Goal: Contribute content

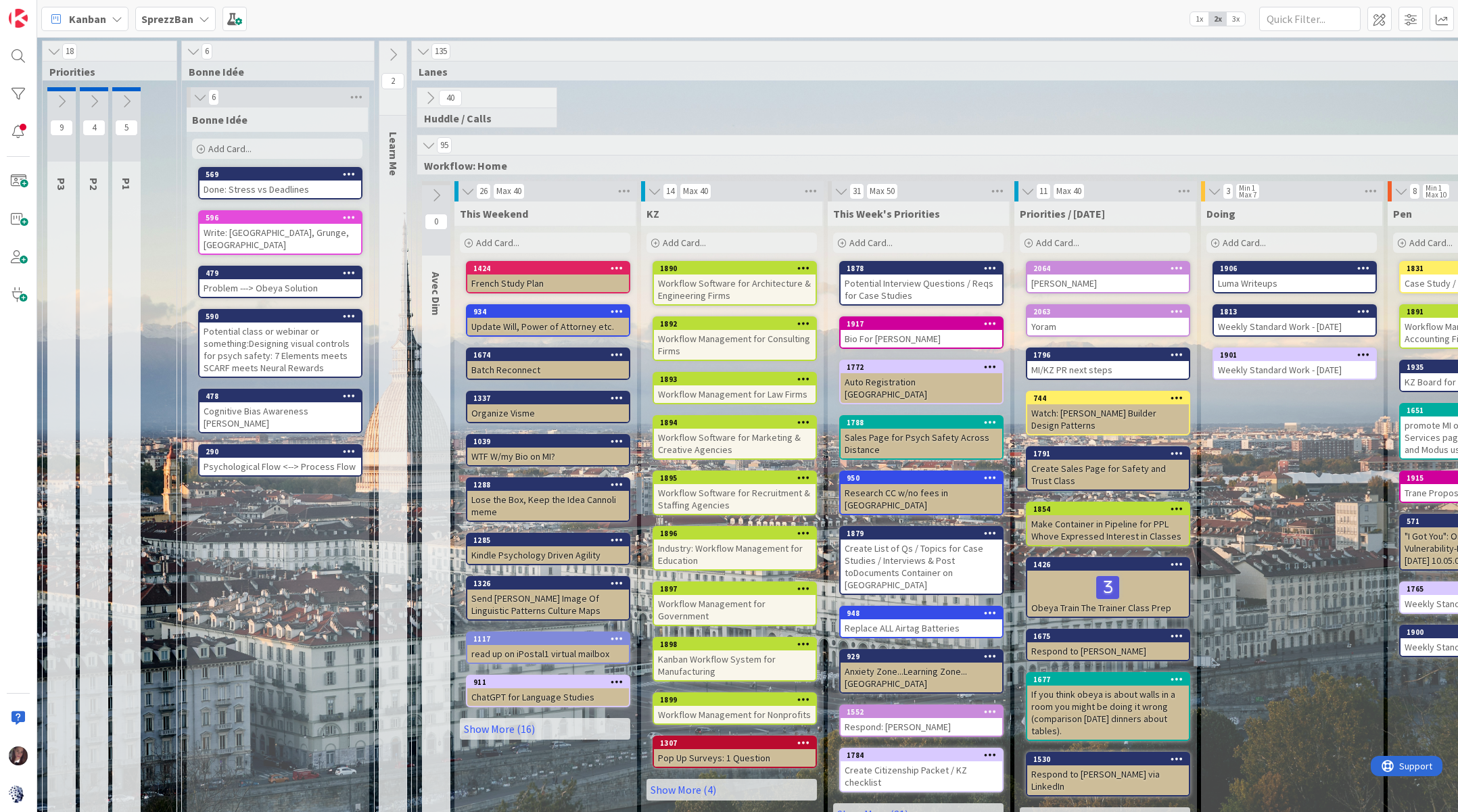
click at [159, 14] on b "SprezzBan" at bounding box center [168, 19] width 52 height 13
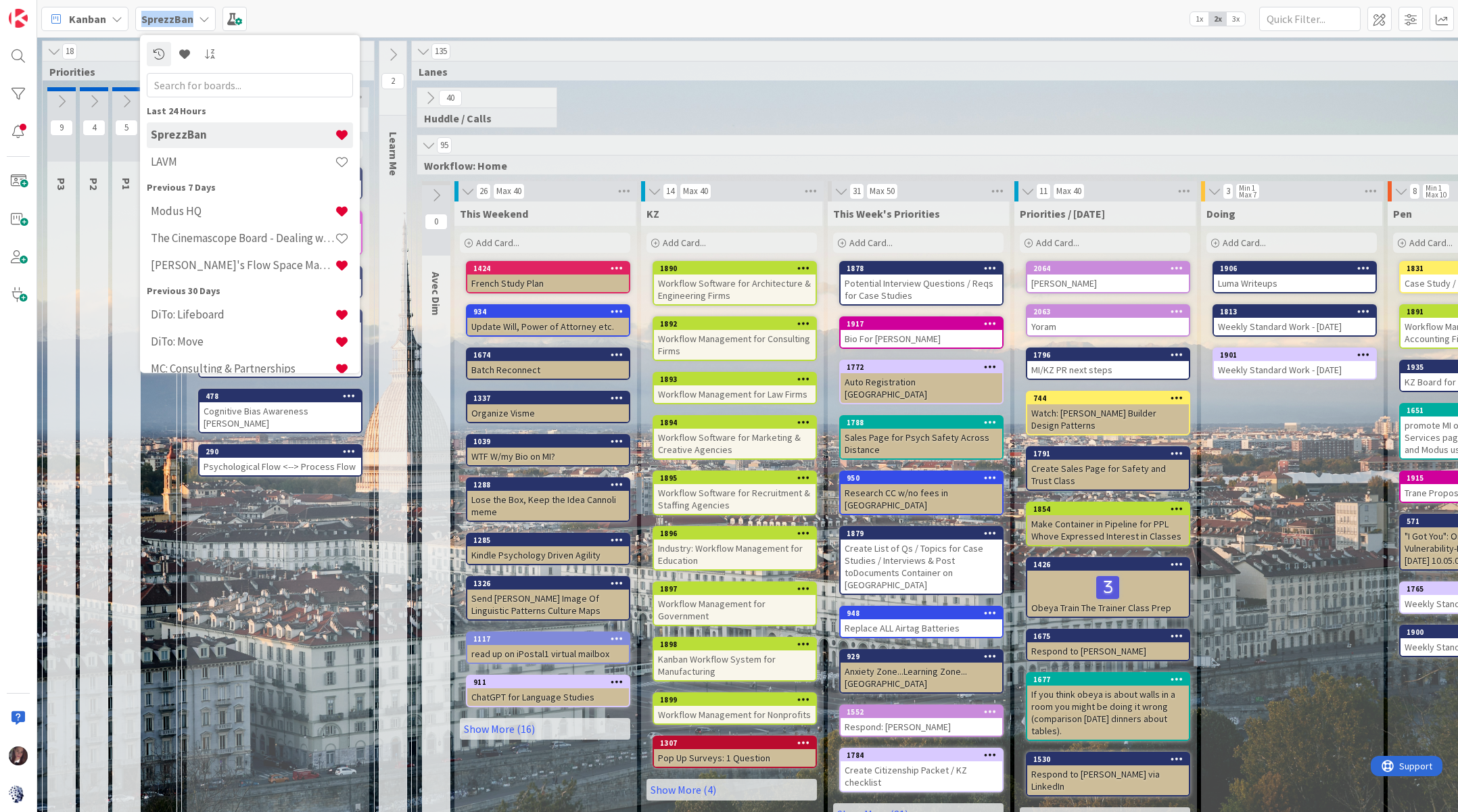
click at [158, 14] on b "SprezzBan" at bounding box center [168, 19] width 52 height 13
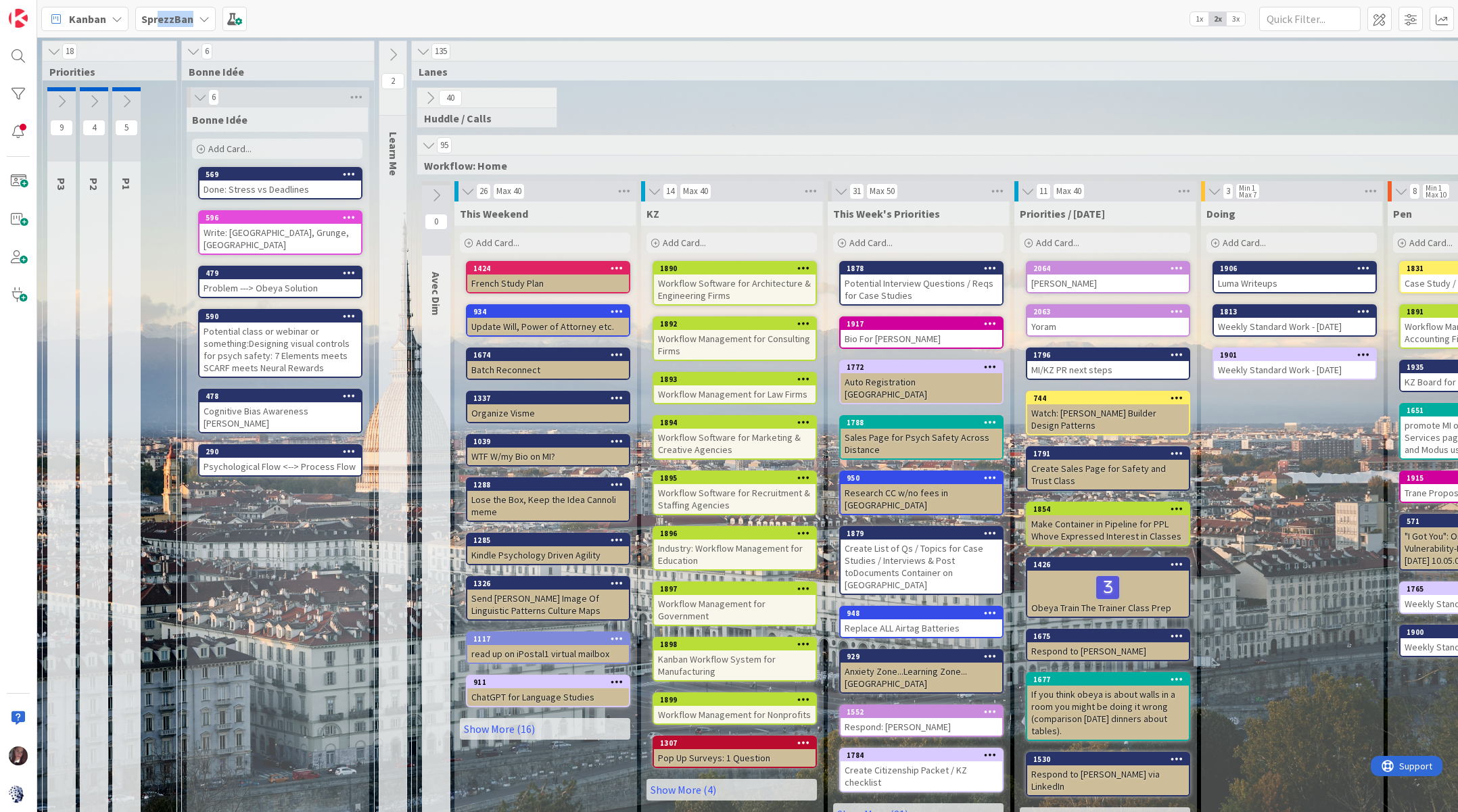
click at [158, 13] on b "SprezzBan" at bounding box center [168, 19] width 52 height 13
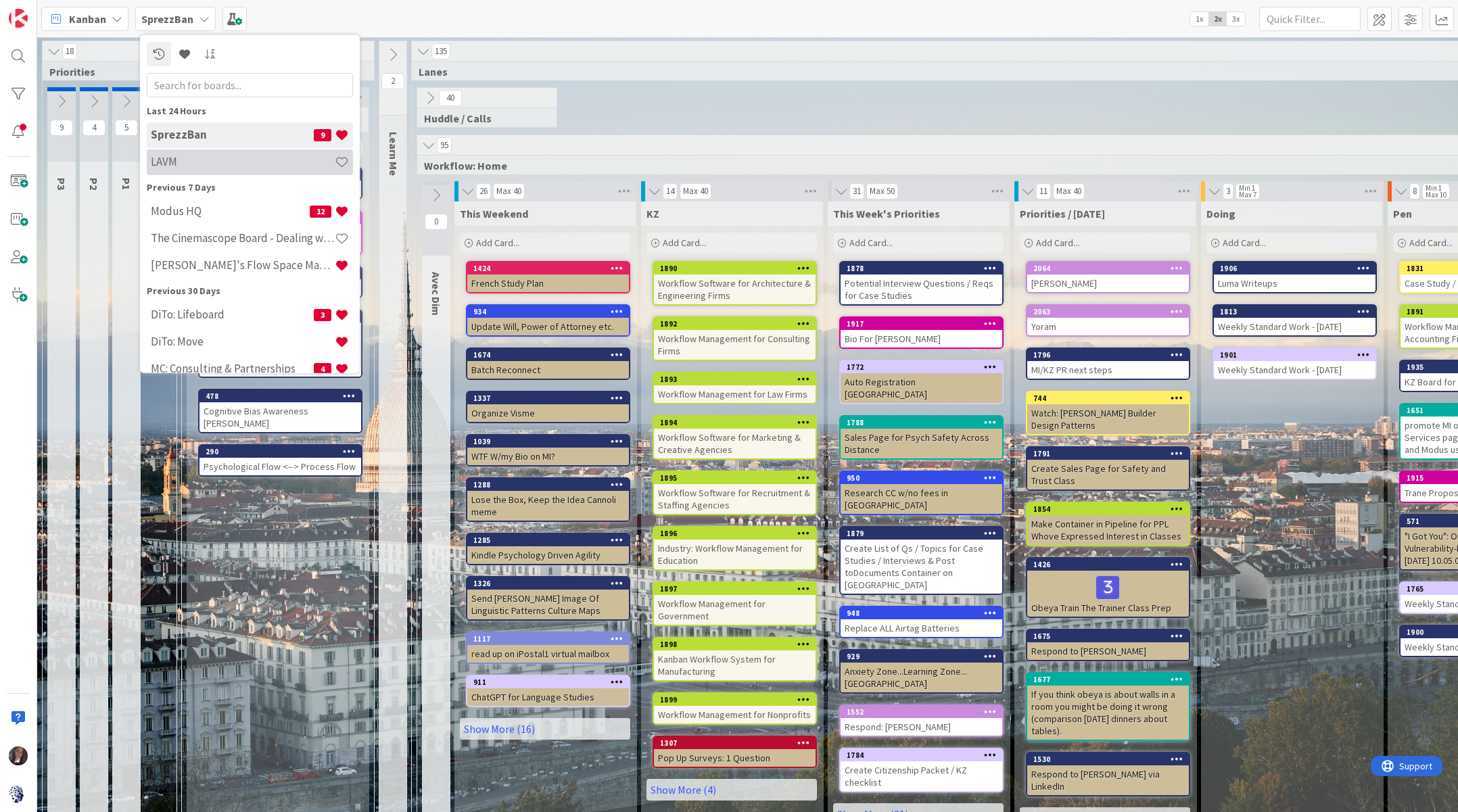
click at [185, 155] on h4 "LAVM" at bounding box center [243, 162] width 184 height 13
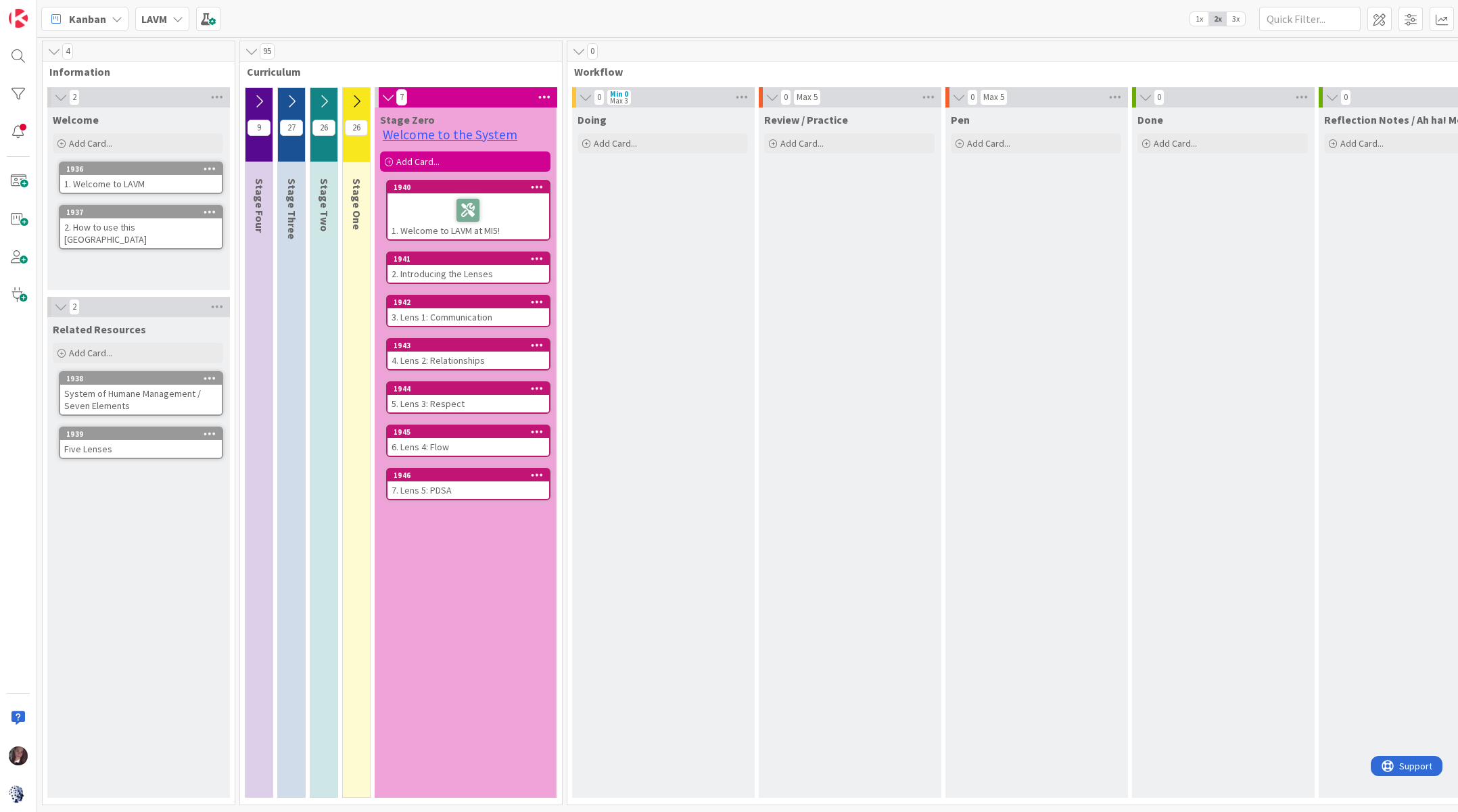
click at [35, 99] on div "Kanban LAVM 1x 2x 3x 4 Information 2 Welcome Add Card... 1936 1. Welcome to LAV…" at bounding box center [729, 406] width 1458 height 812
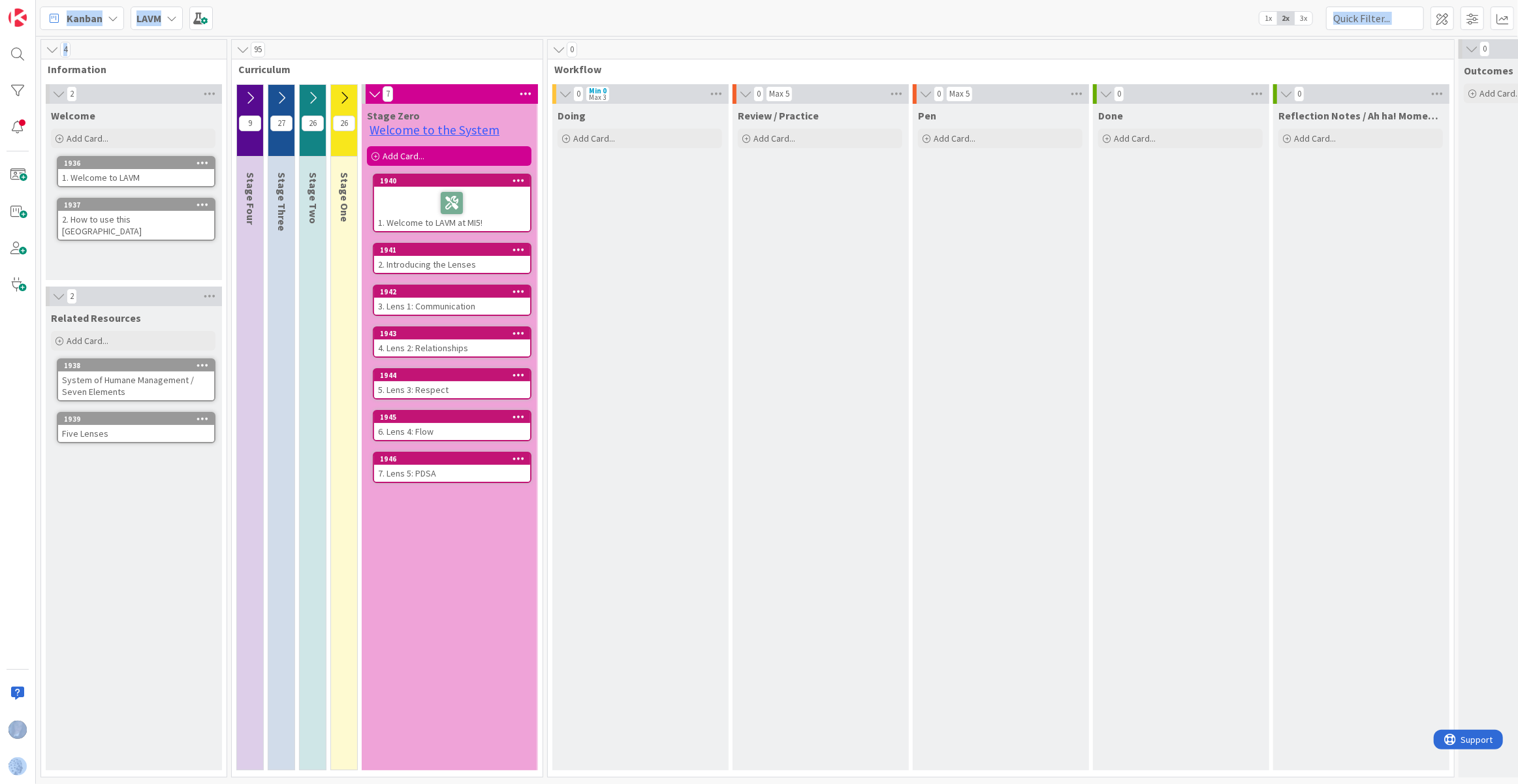
click at [55, 94] on icon at bounding box center [59, 94] width 15 height 13
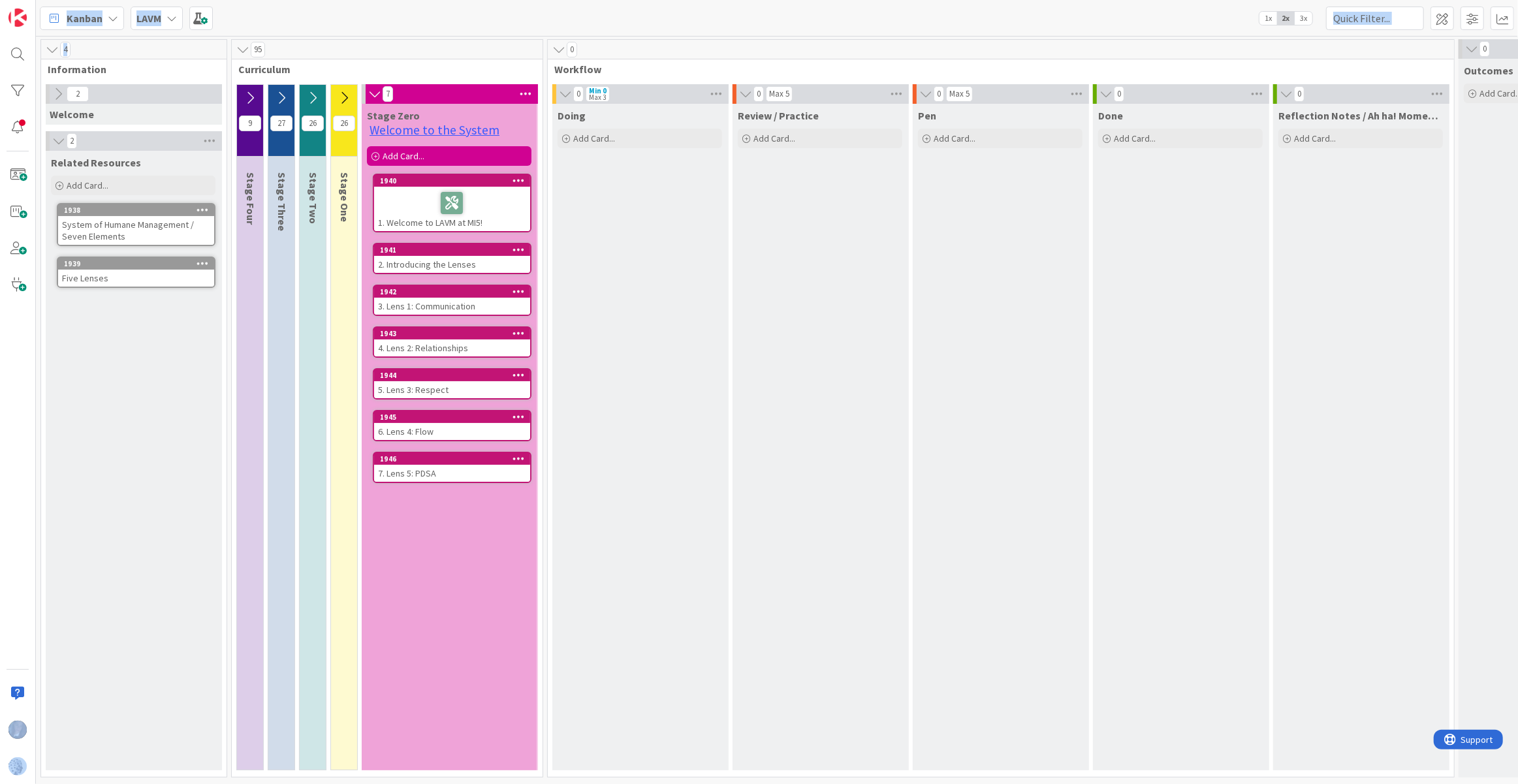
click at [49, 51] on icon at bounding box center [52, 50] width 15 height 13
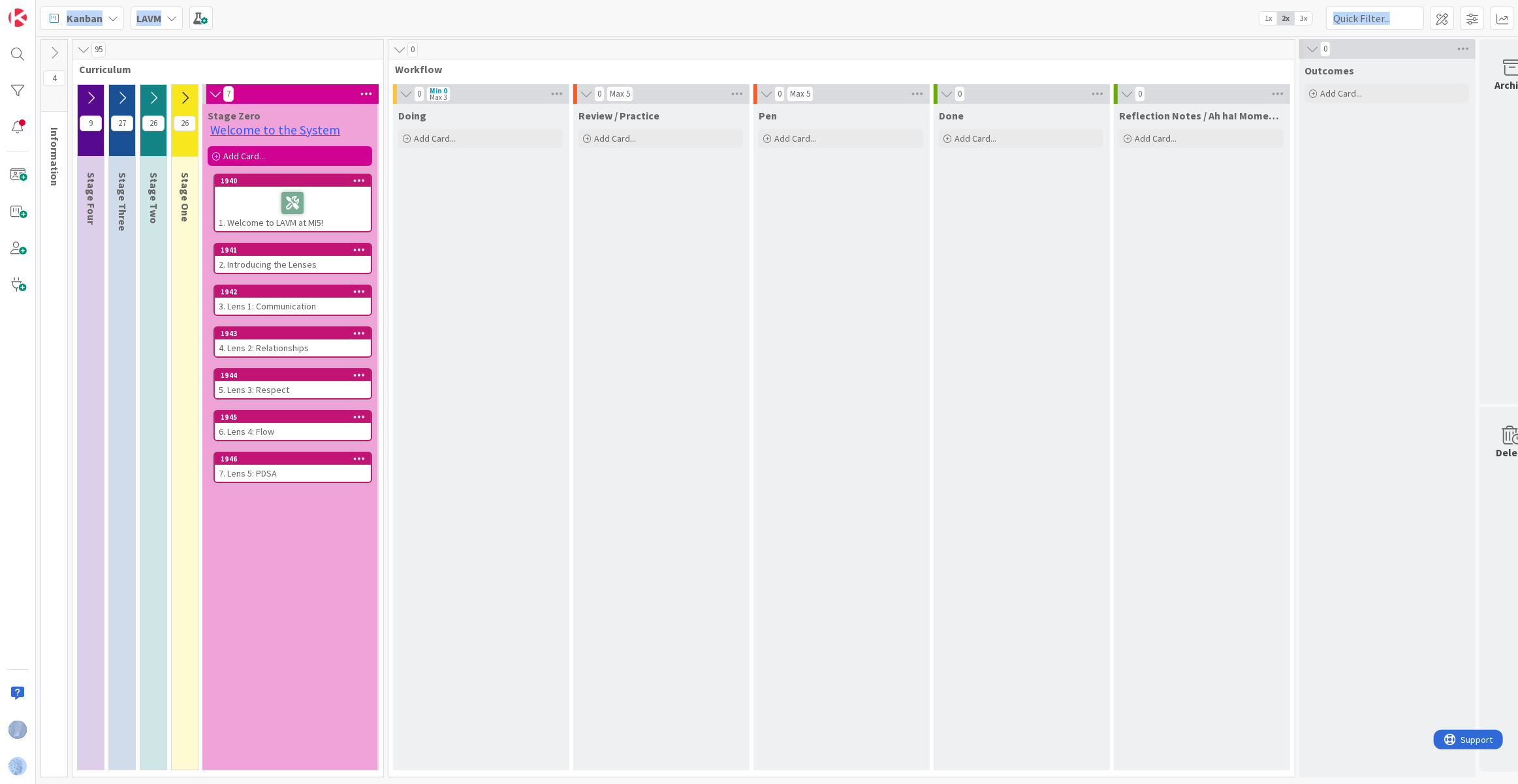
click at [399, 51] on icon at bounding box center [400, 50] width 15 height 13
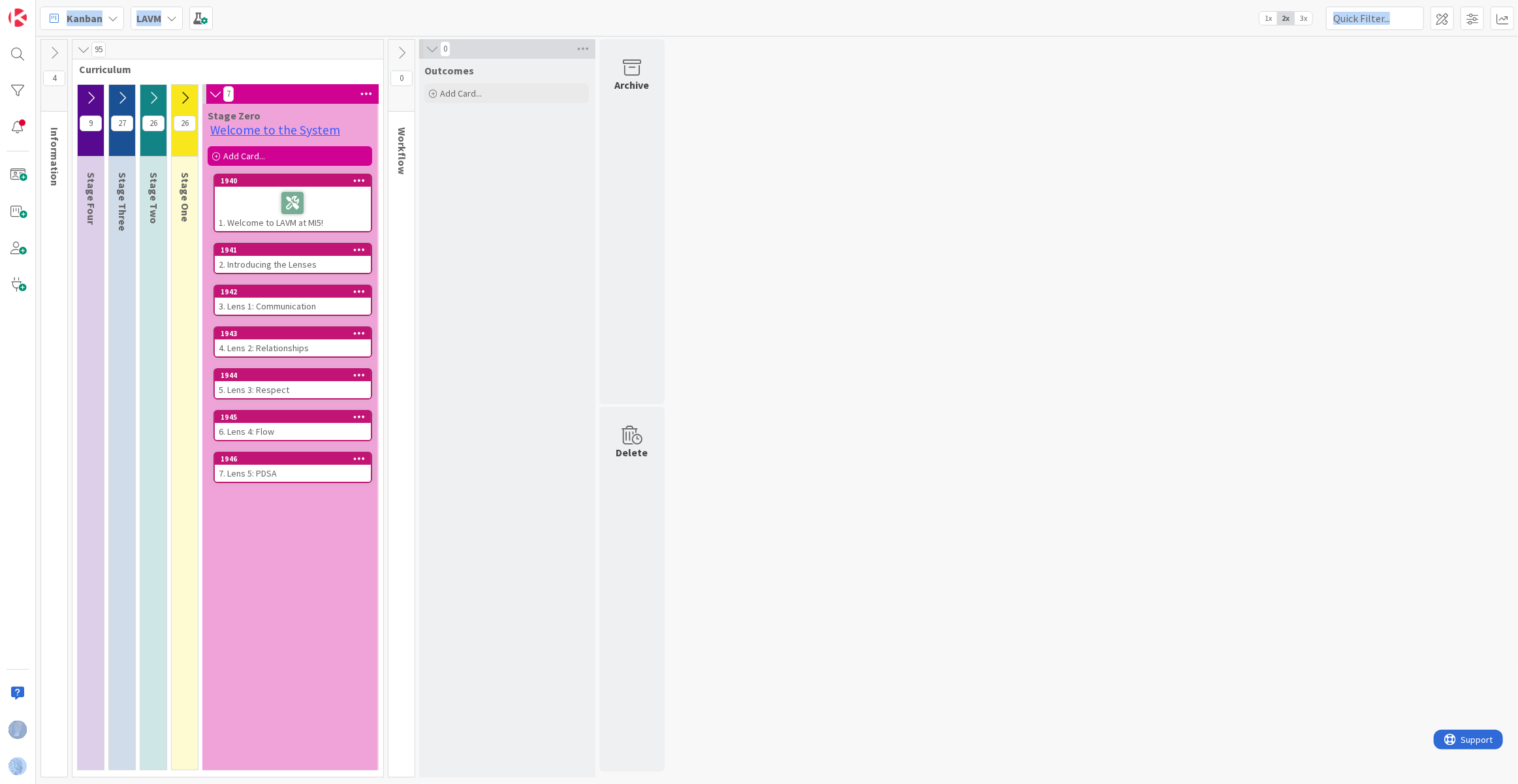
click at [430, 46] on icon at bounding box center [432, 49] width 15 height 13
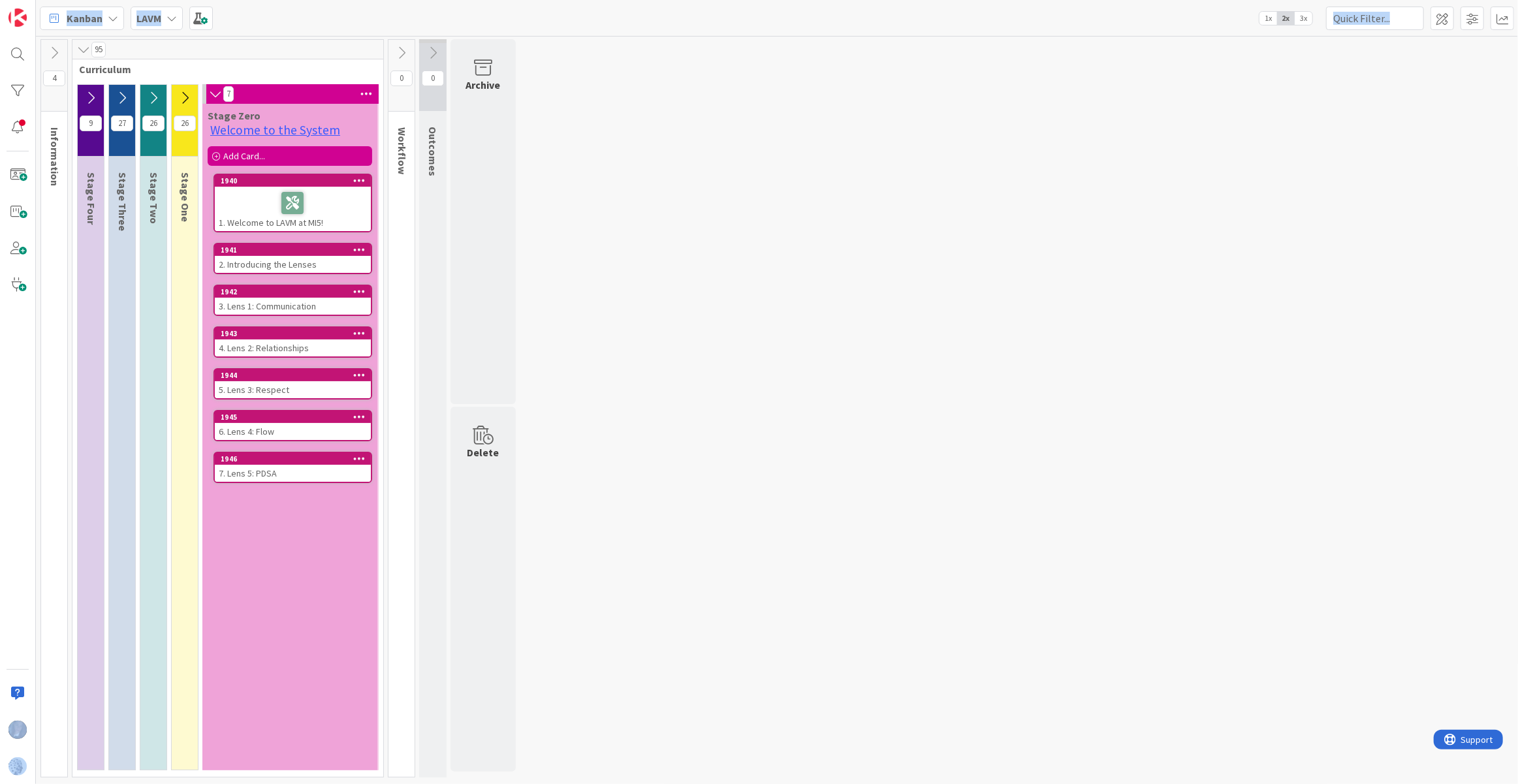
click at [214, 95] on icon at bounding box center [216, 94] width 15 height 13
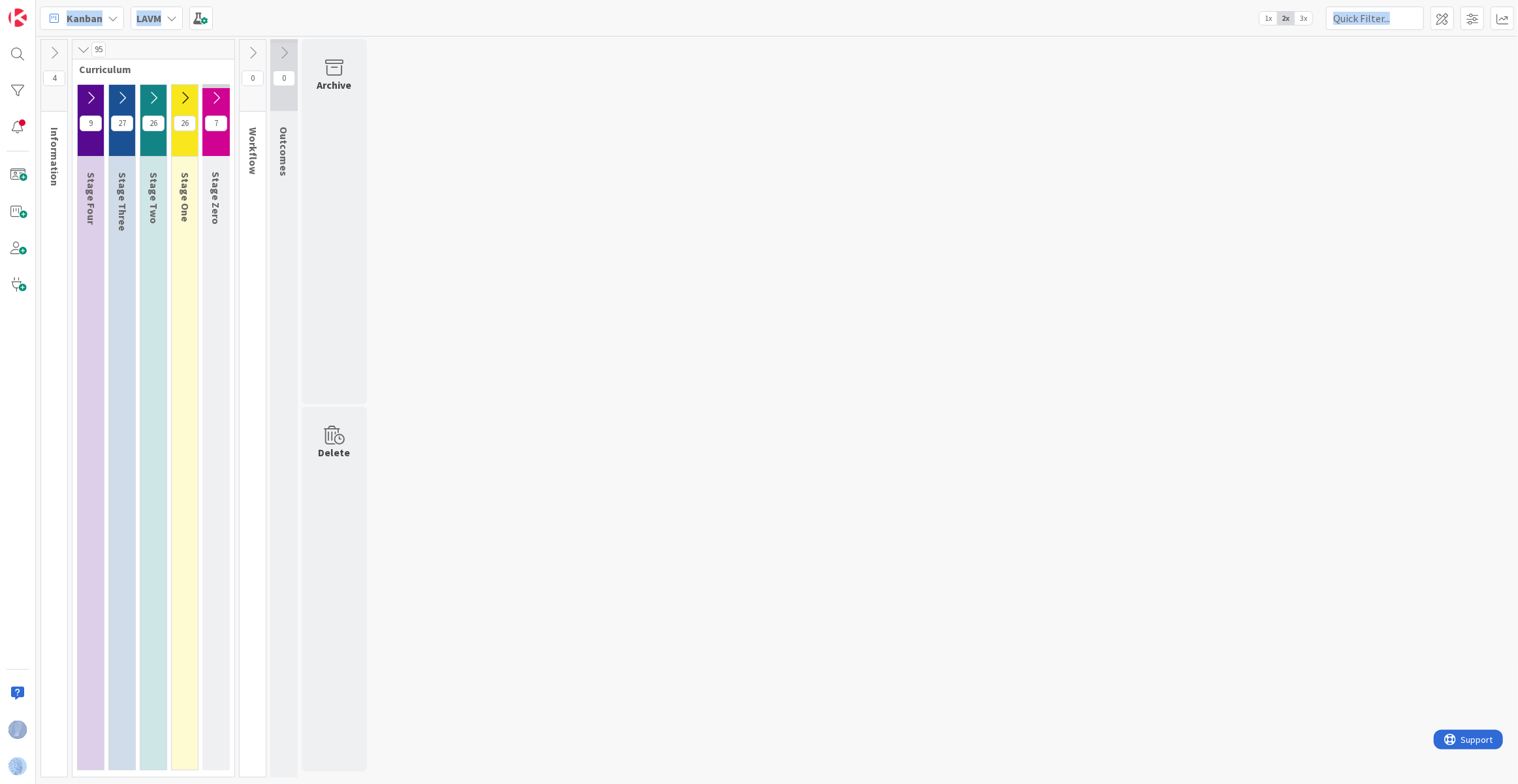
click at [217, 97] on icon at bounding box center [217, 98] width 15 height 15
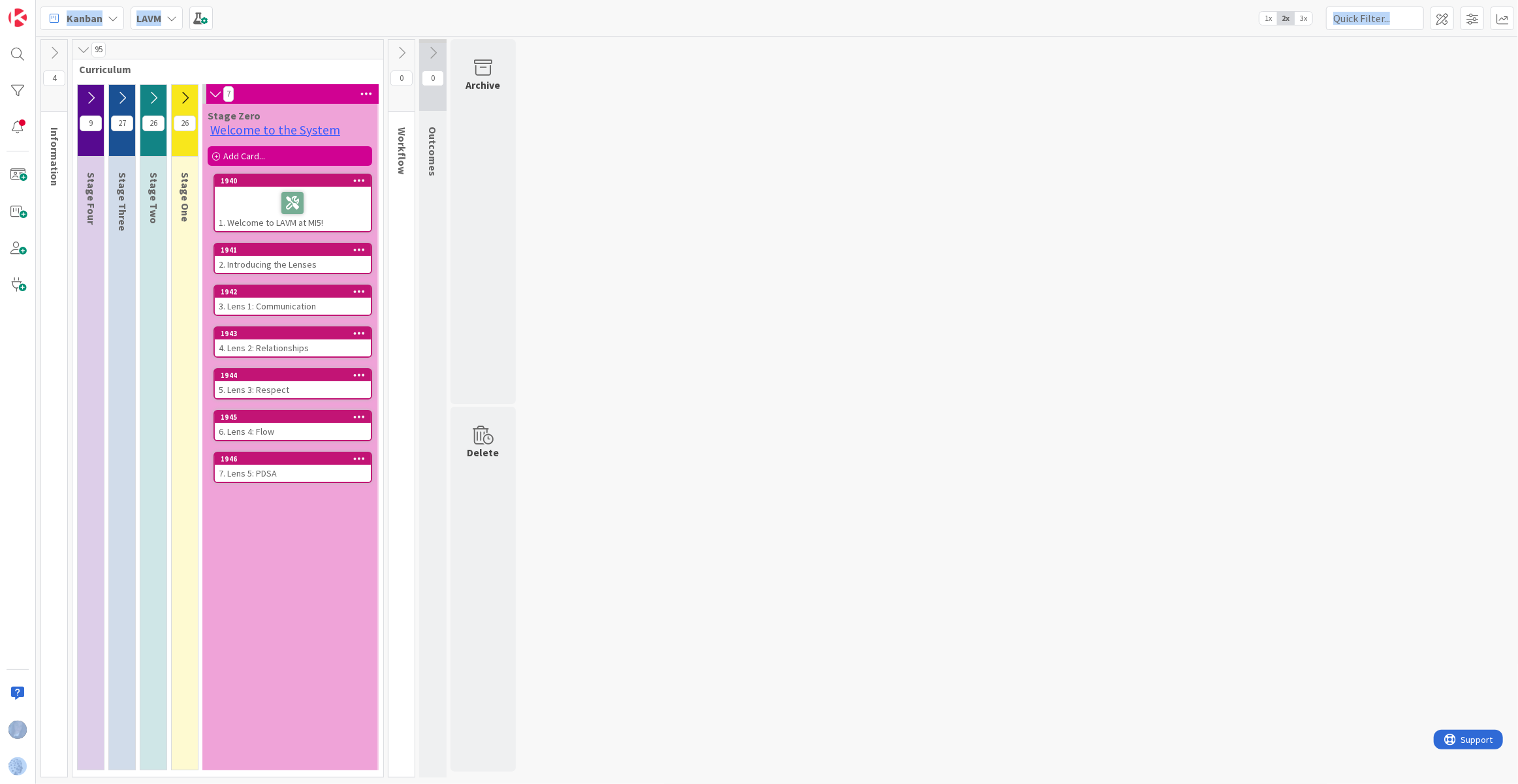
click at [191, 99] on icon at bounding box center [185, 98] width 15 height 15
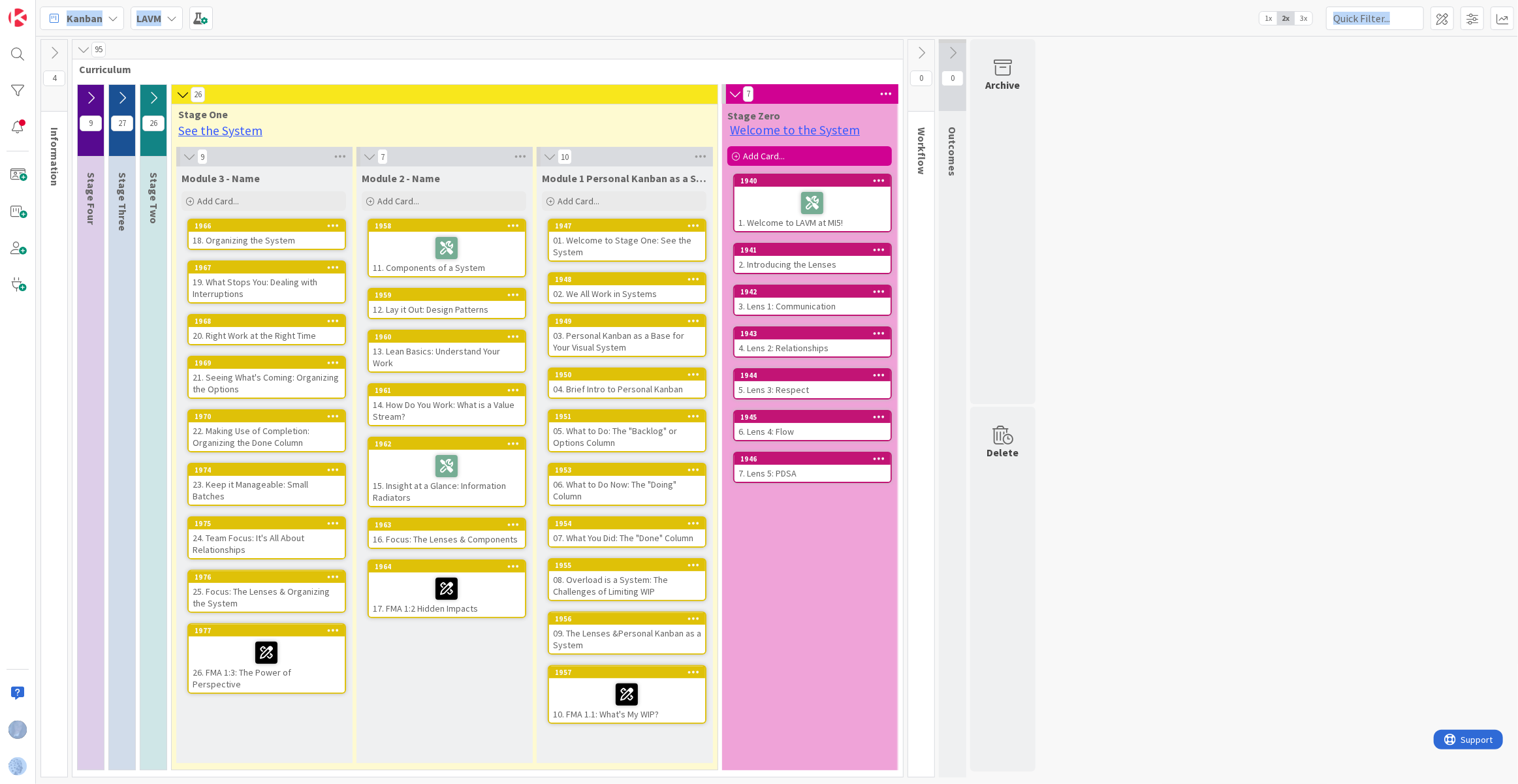
click at [154, 99] on icon at bounding box center [154, 98] width 15 height 15
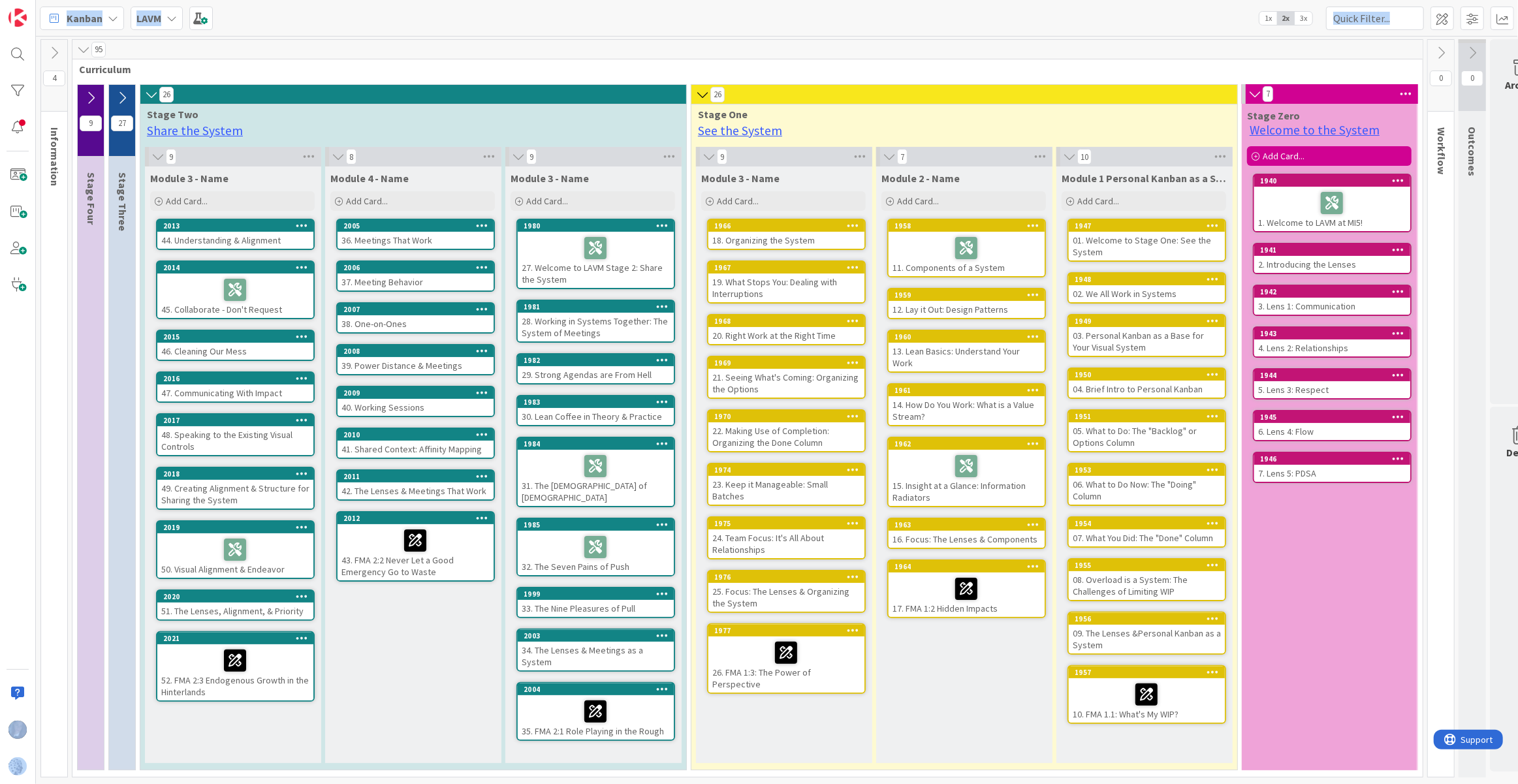
click at [125, 97] on icon at bounding box center [122, 98] width 15 height 15
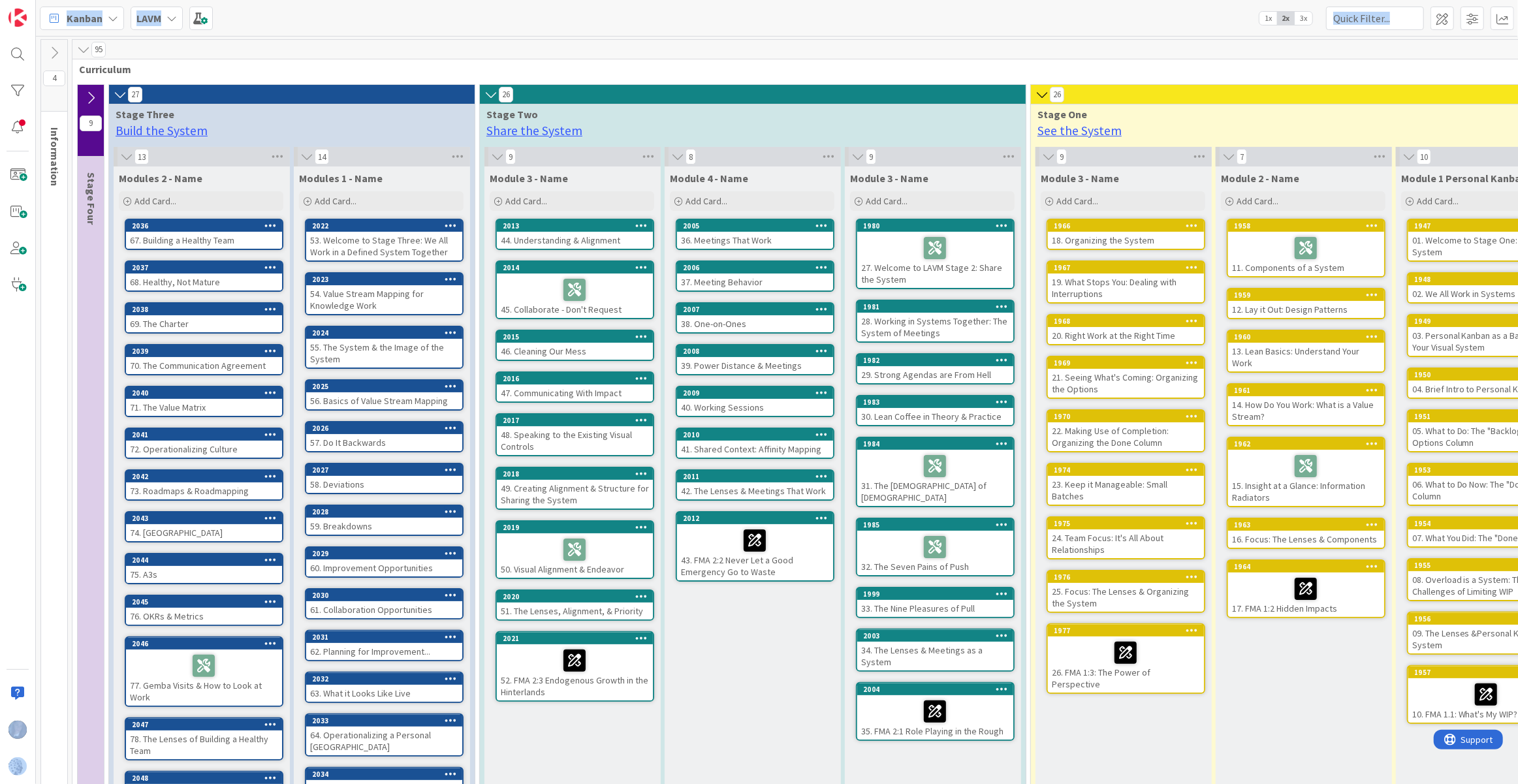
click at [90, 98] on icon at bounding box center [91, 98] width 15 height 15
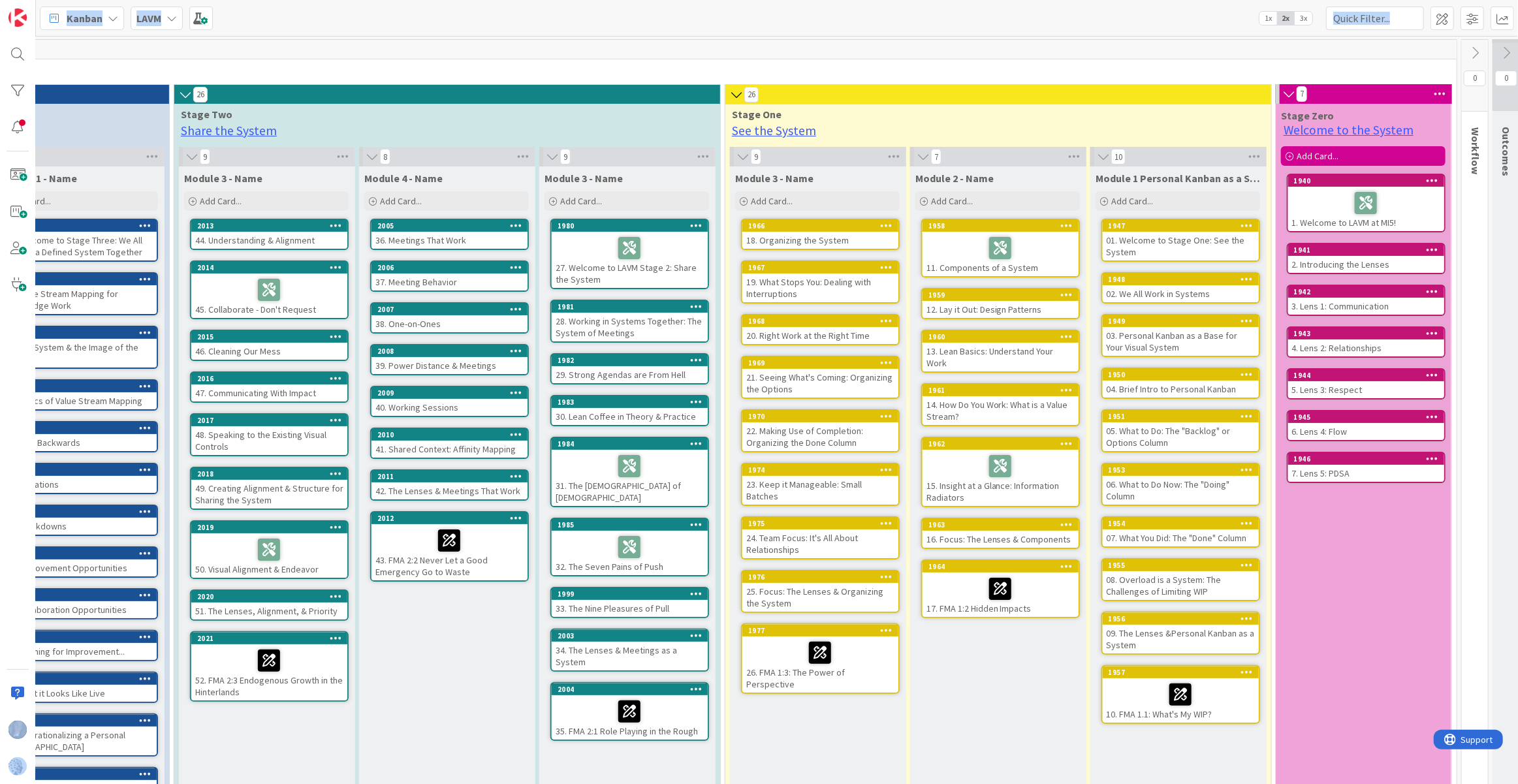
scroll to position [0, 542]
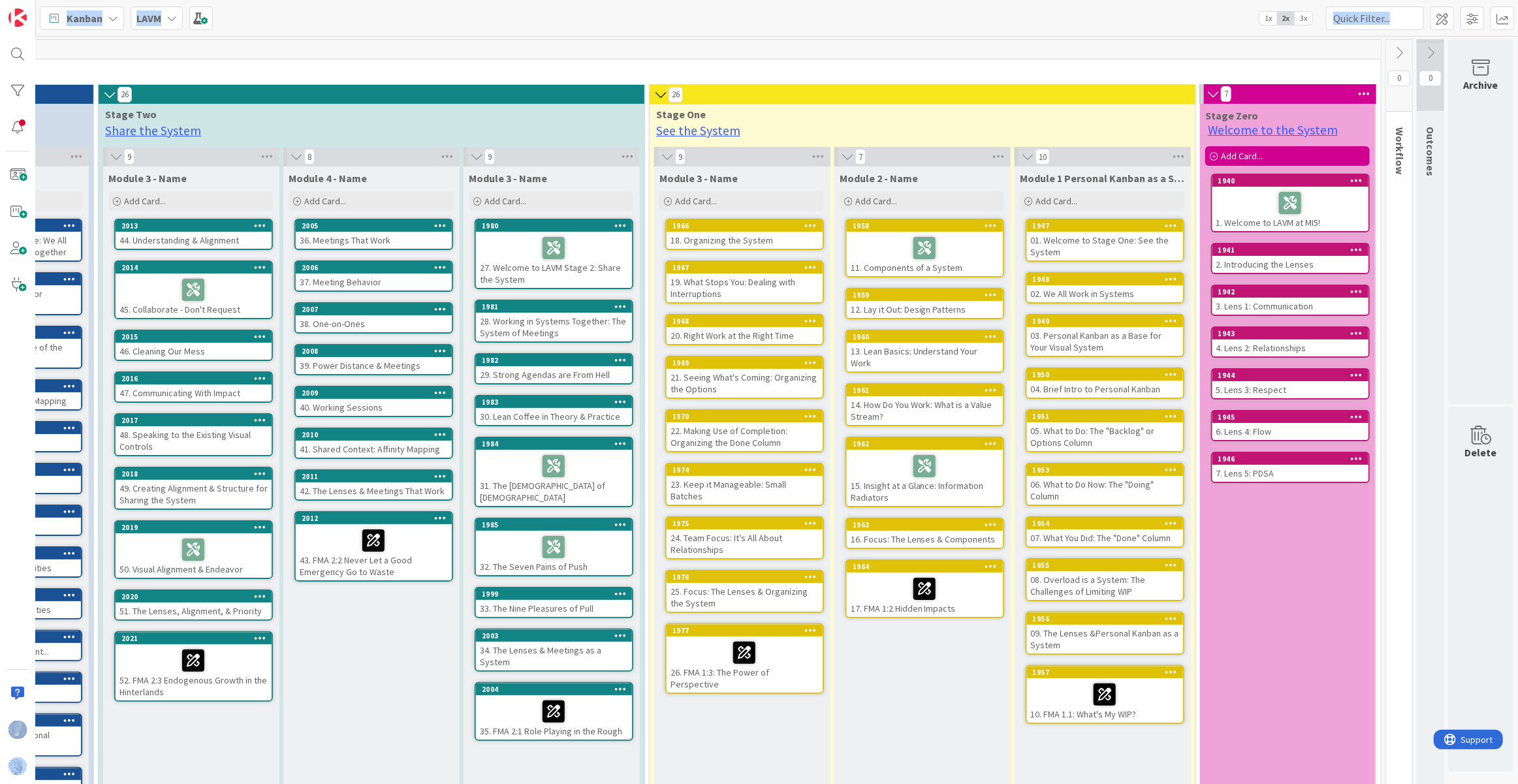
click at [1247, 198] on div at bounding box center [1291, 204] width 148 height 28
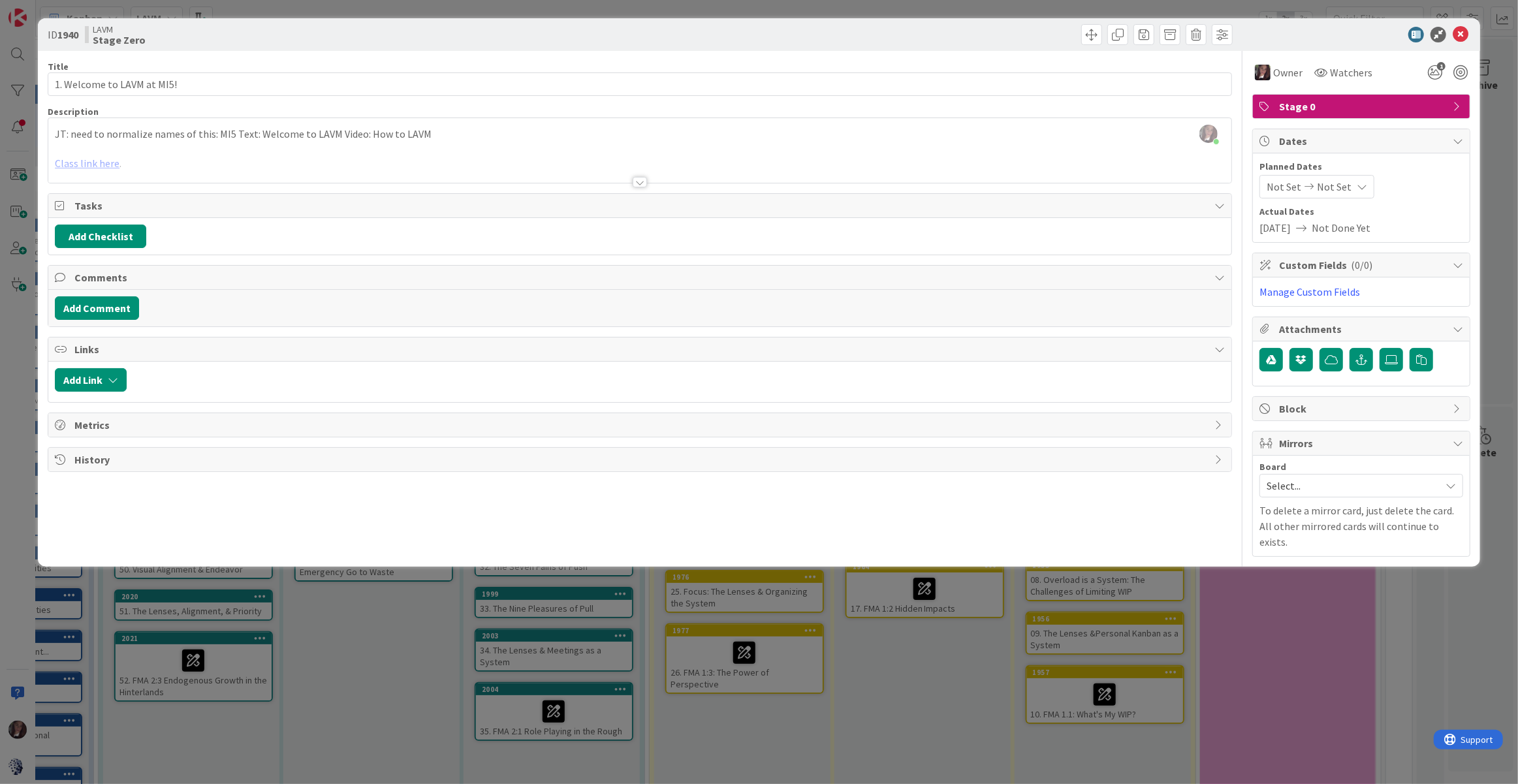
click at [95, 168] on div at bounding box center [639, 166] width 1183 height 33
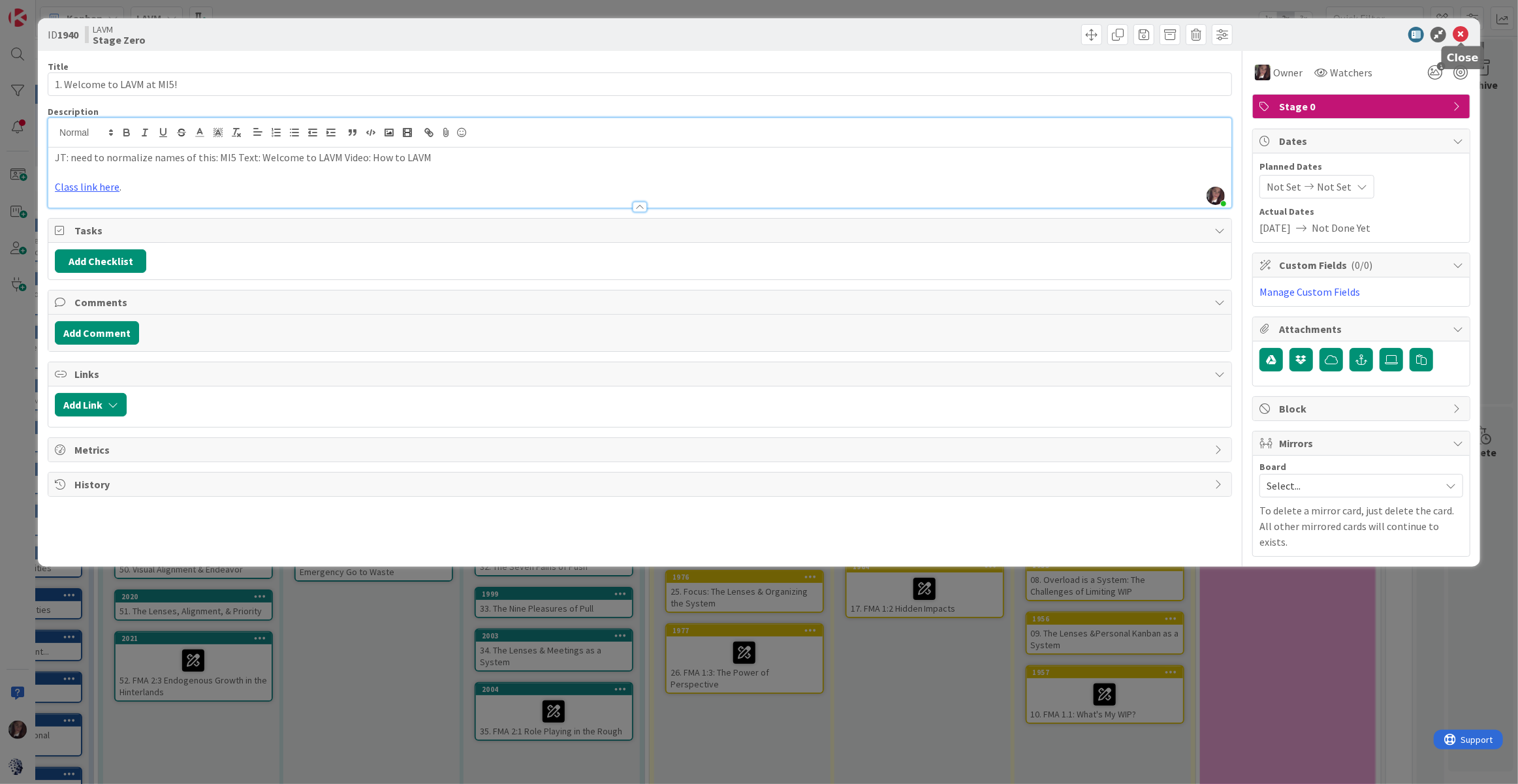
click at [1407, 31] on icon at bounding box center [1460, 34] width 15 height 15
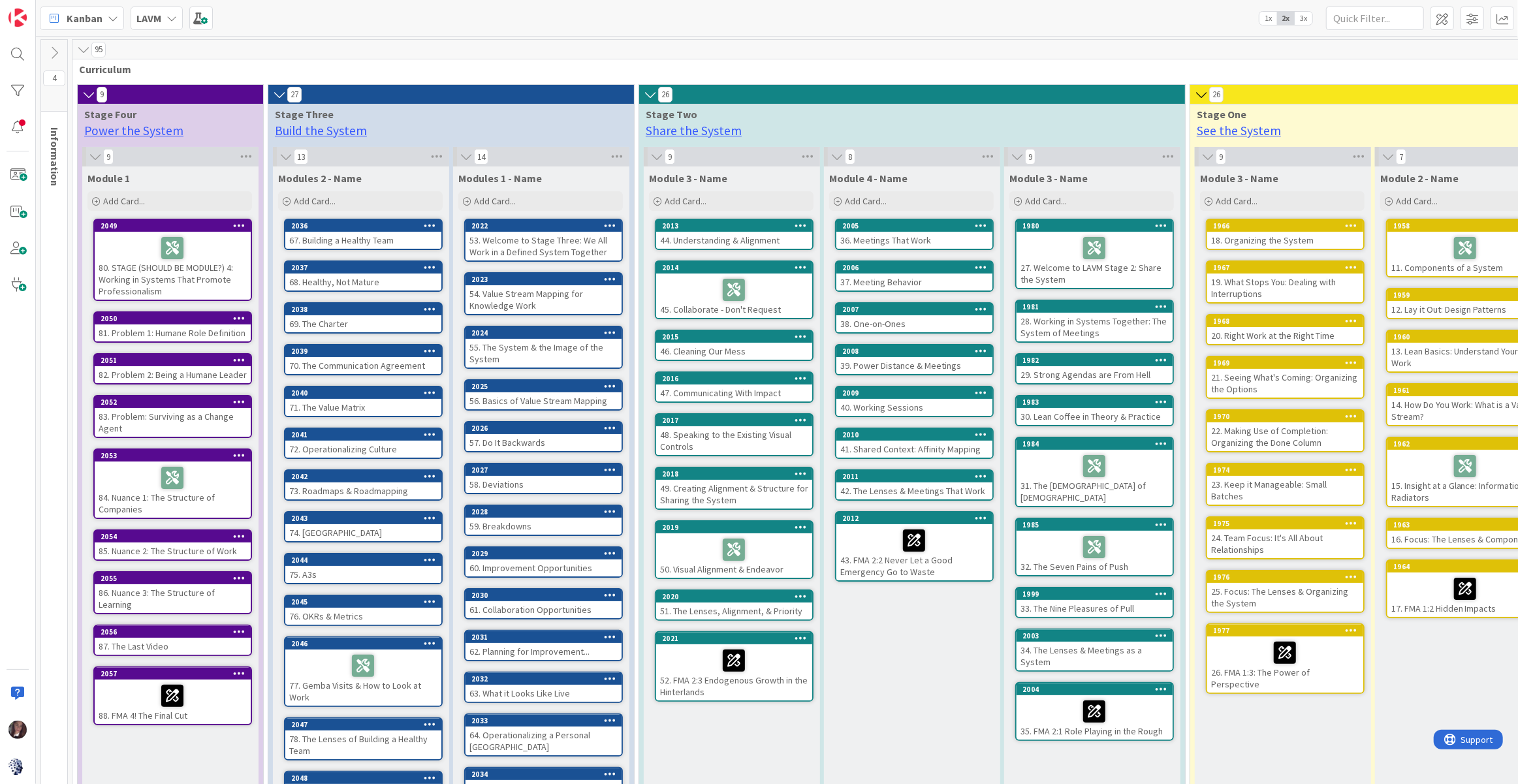
click at [86, 48] on icon at bounding box center [84, 50] width 15 height 13
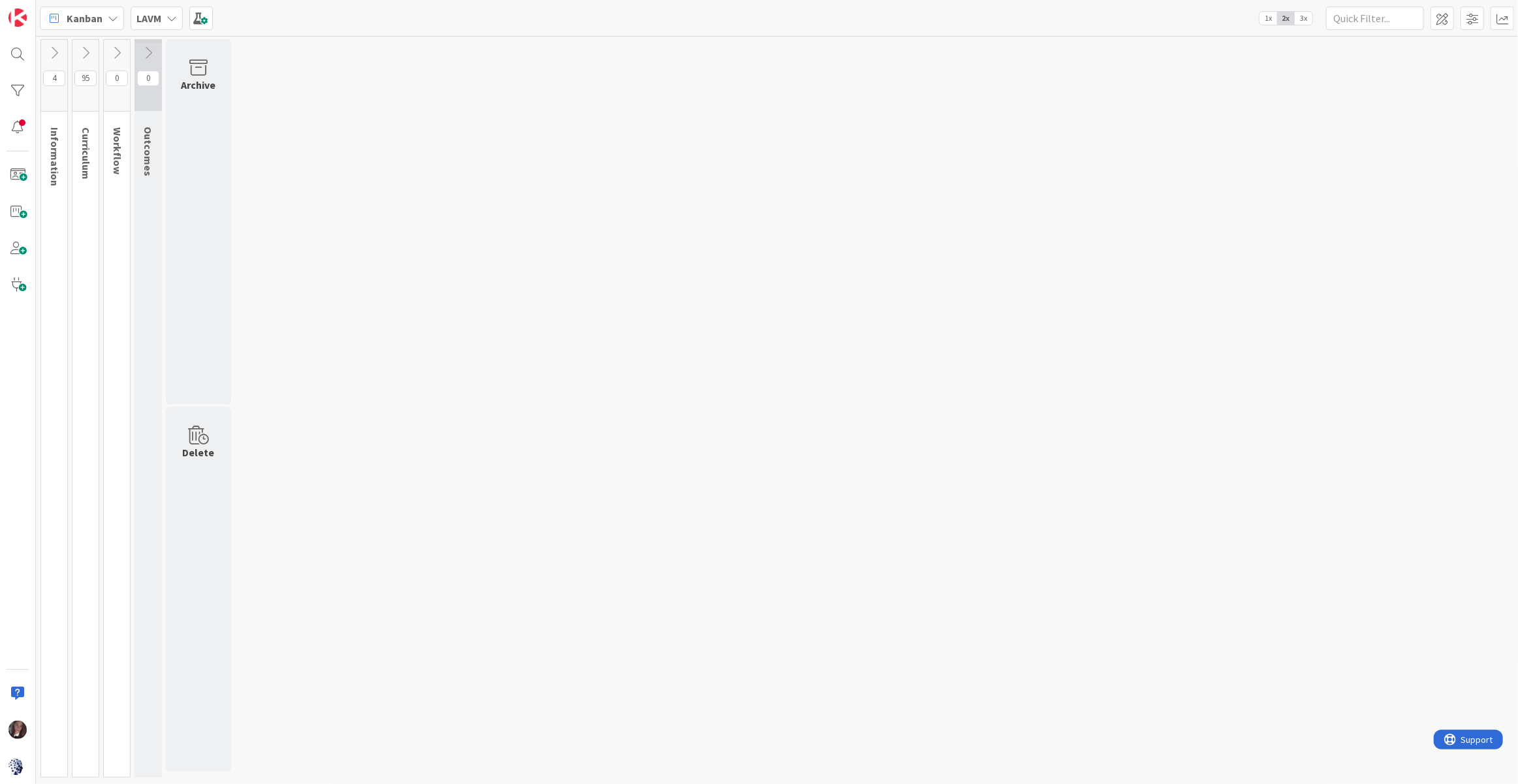
click at [55, 53] on icon at bounding box center [55, 53] width 15 height 15
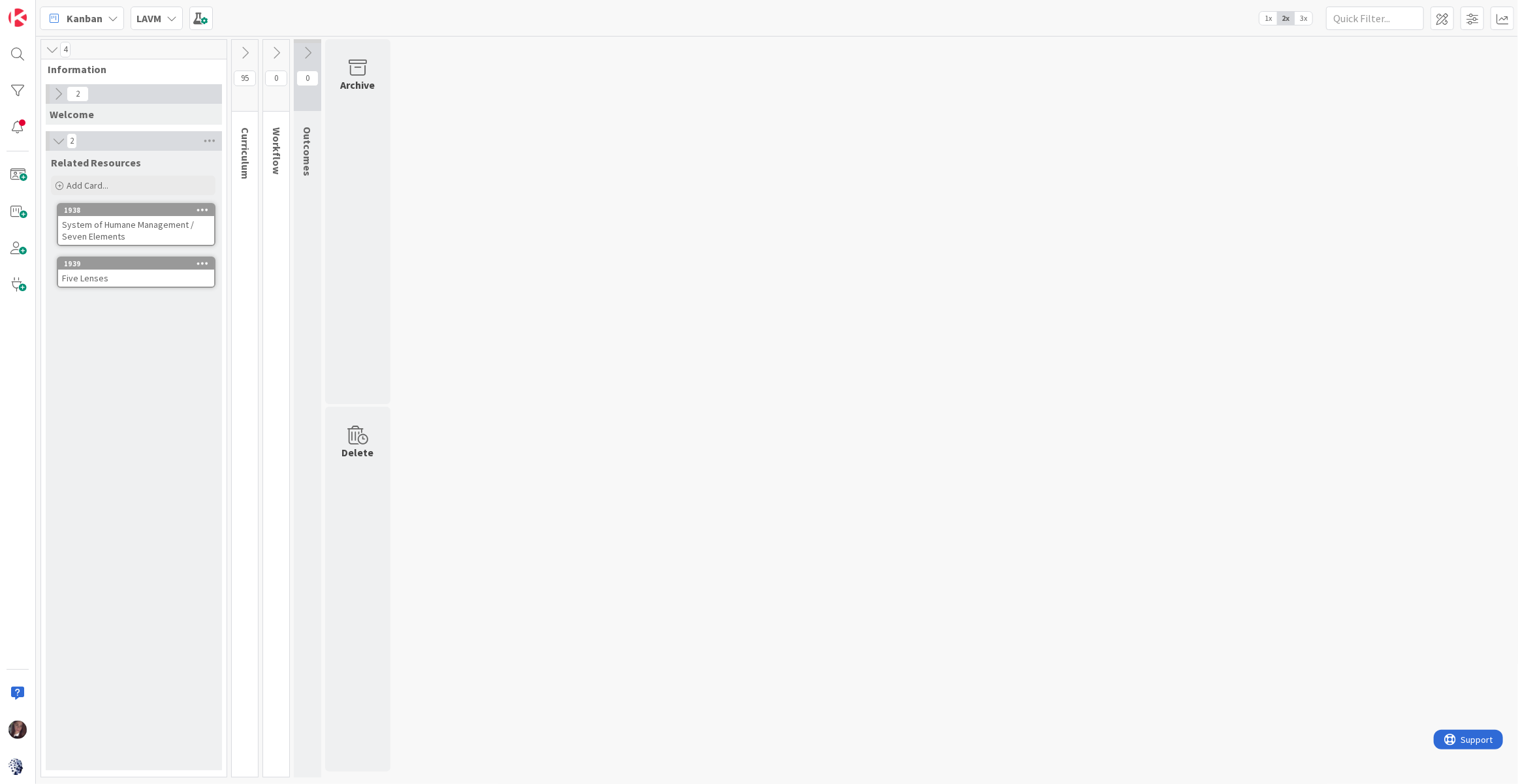
click at [54, 48] on icon at bounding box center [52, 50] width 15 height 13
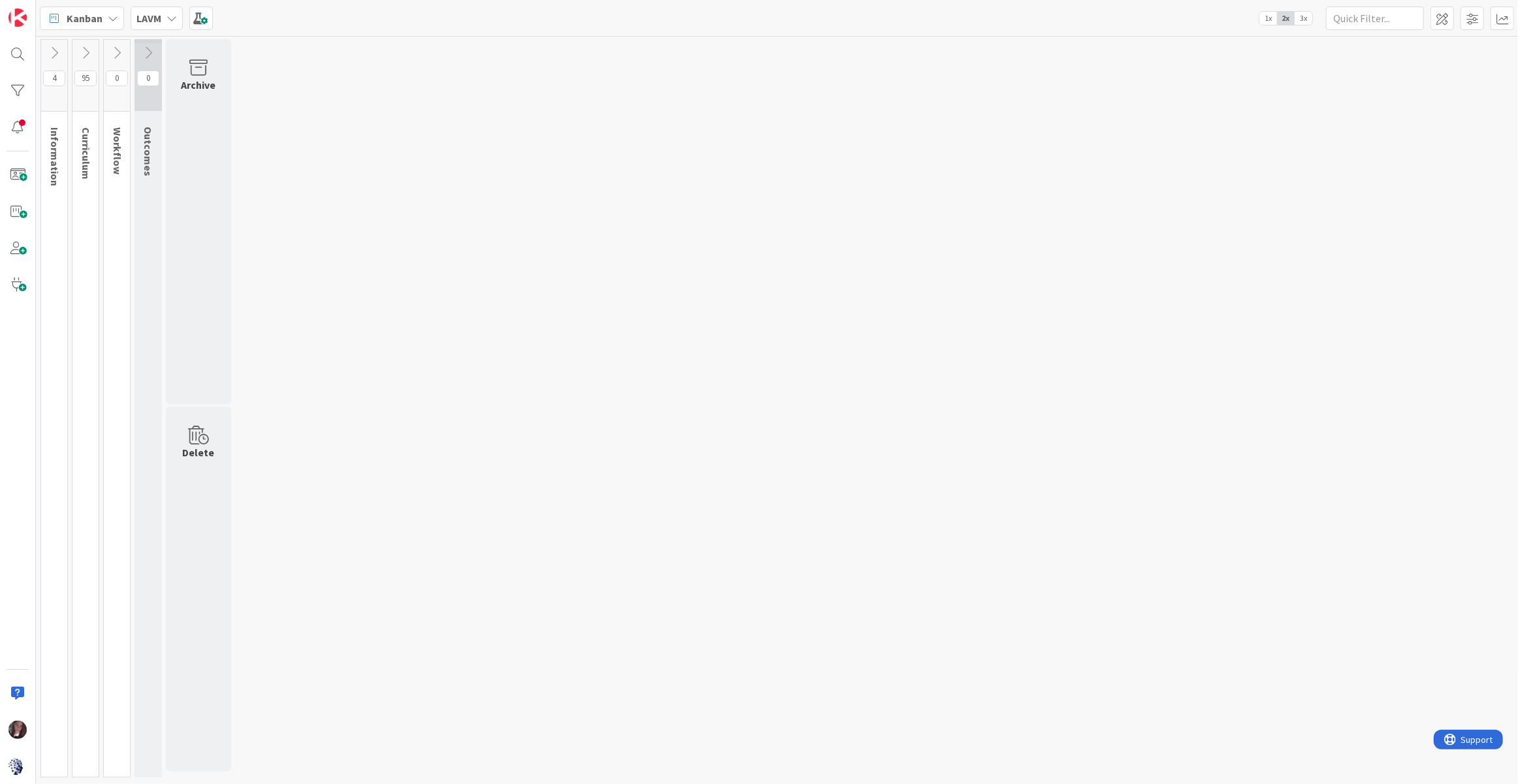
click at [55, 50] on icon at bounding box center [55, 53] width 15 height 15
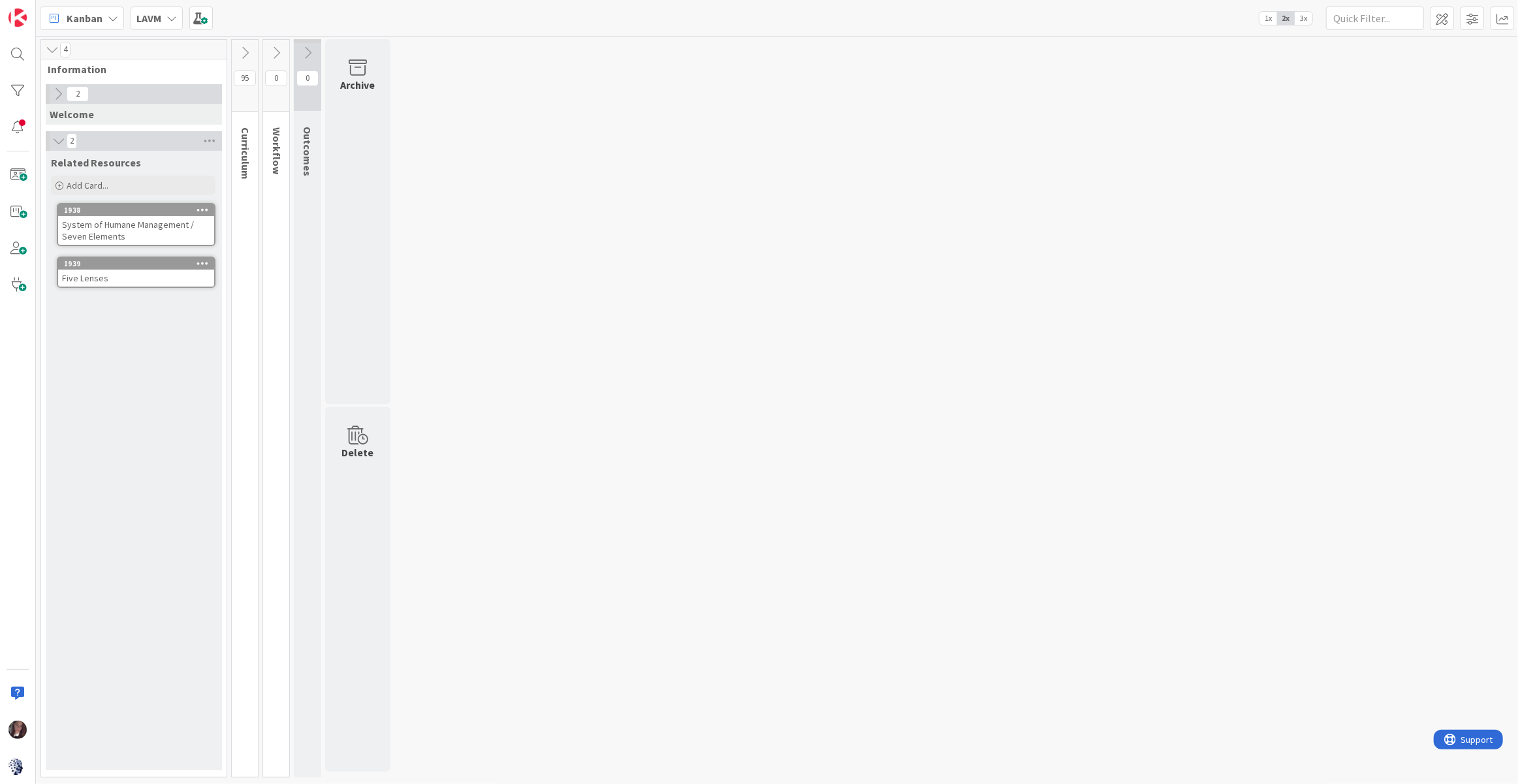
click at [117, 219] on div "System of Humane Management / Seven Elements" at bounding box center [136, 230] width 156 height 28
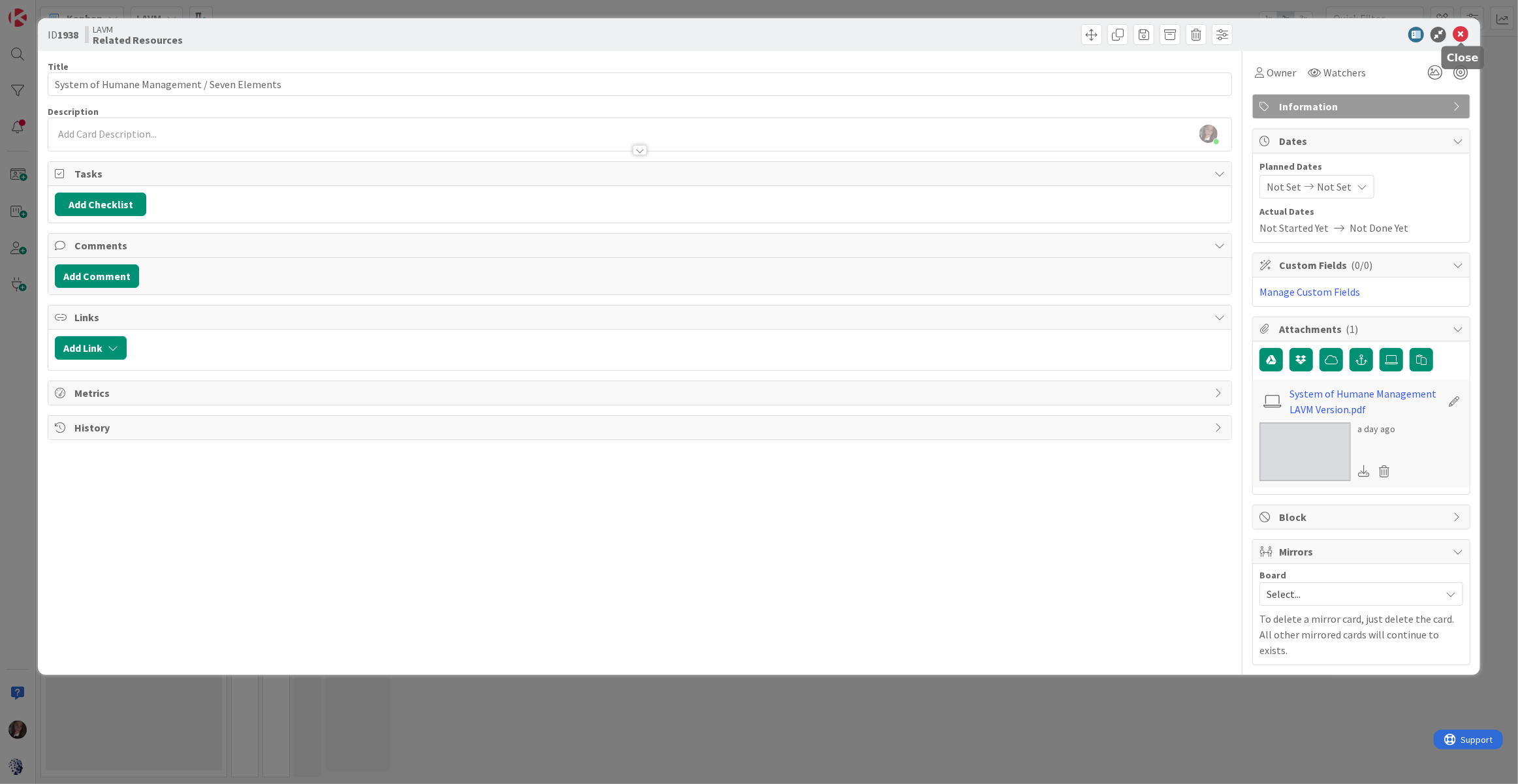
click at [1407, 31] on icon at bounding box center [1460, 34] width 15 height 15
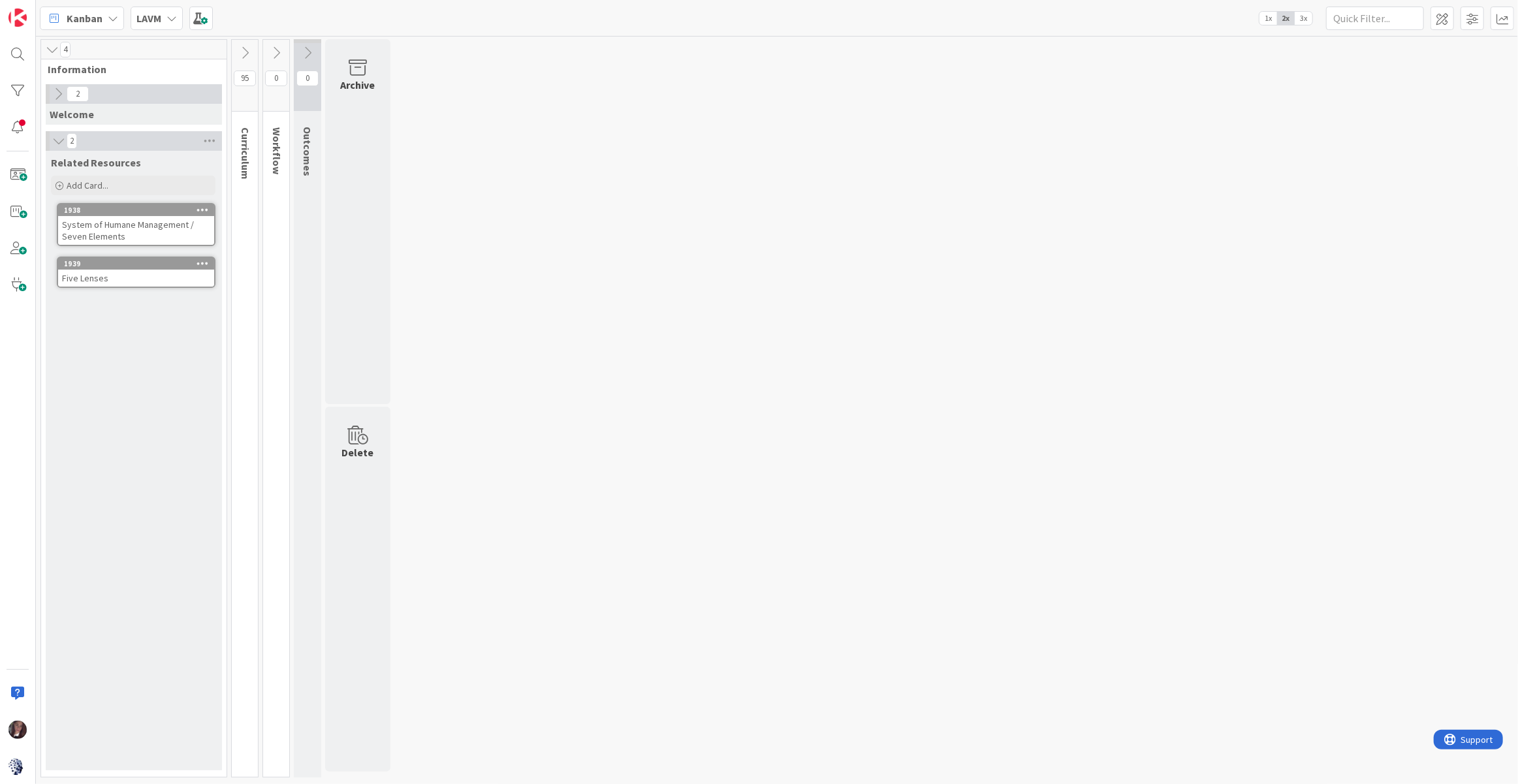
click at [1304, 15] on span "3x" at bounding box center [1304, 18] width 18 height 13
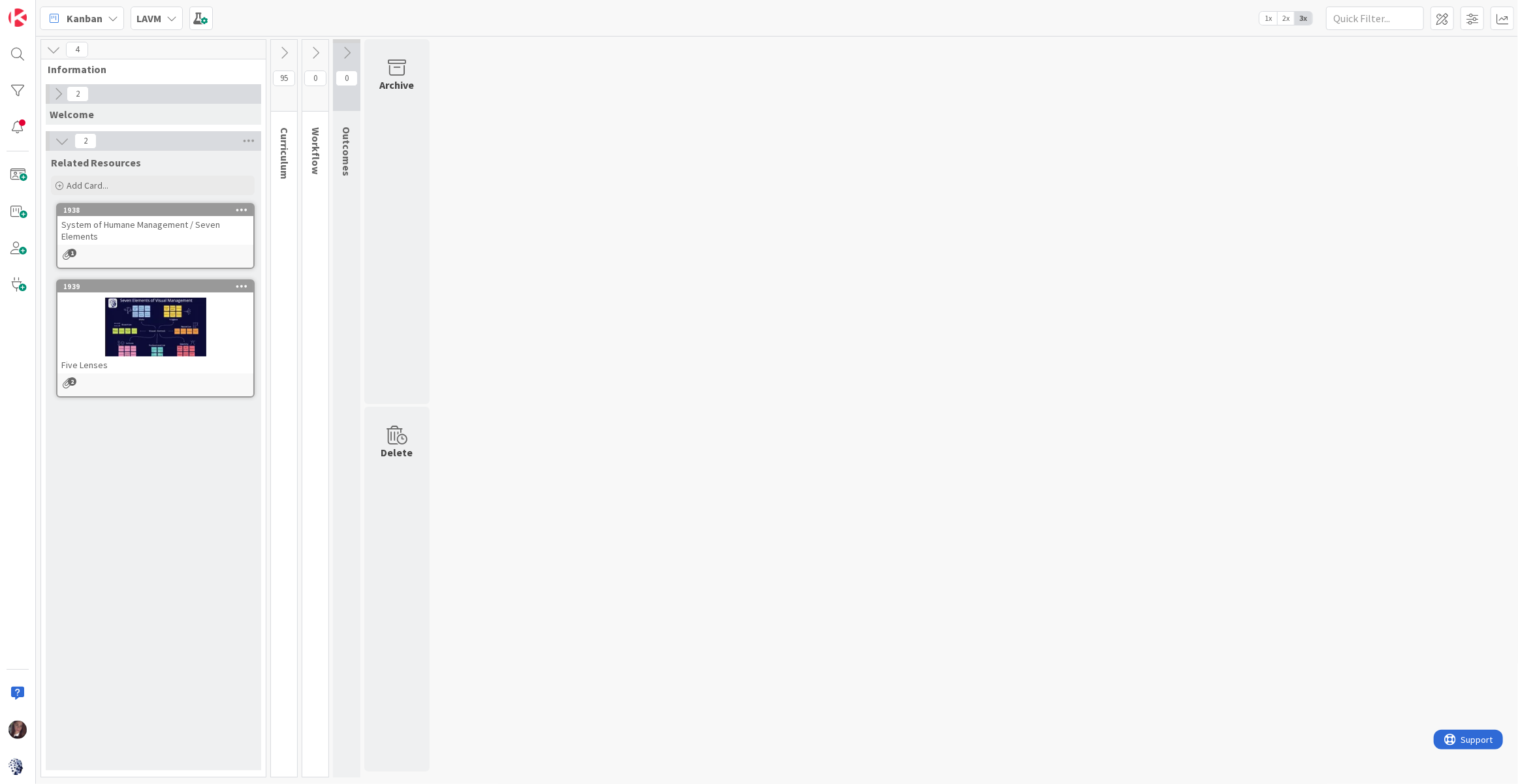
click at [64, 96] on icon at bounding box center [59, 94] width 15 height 15
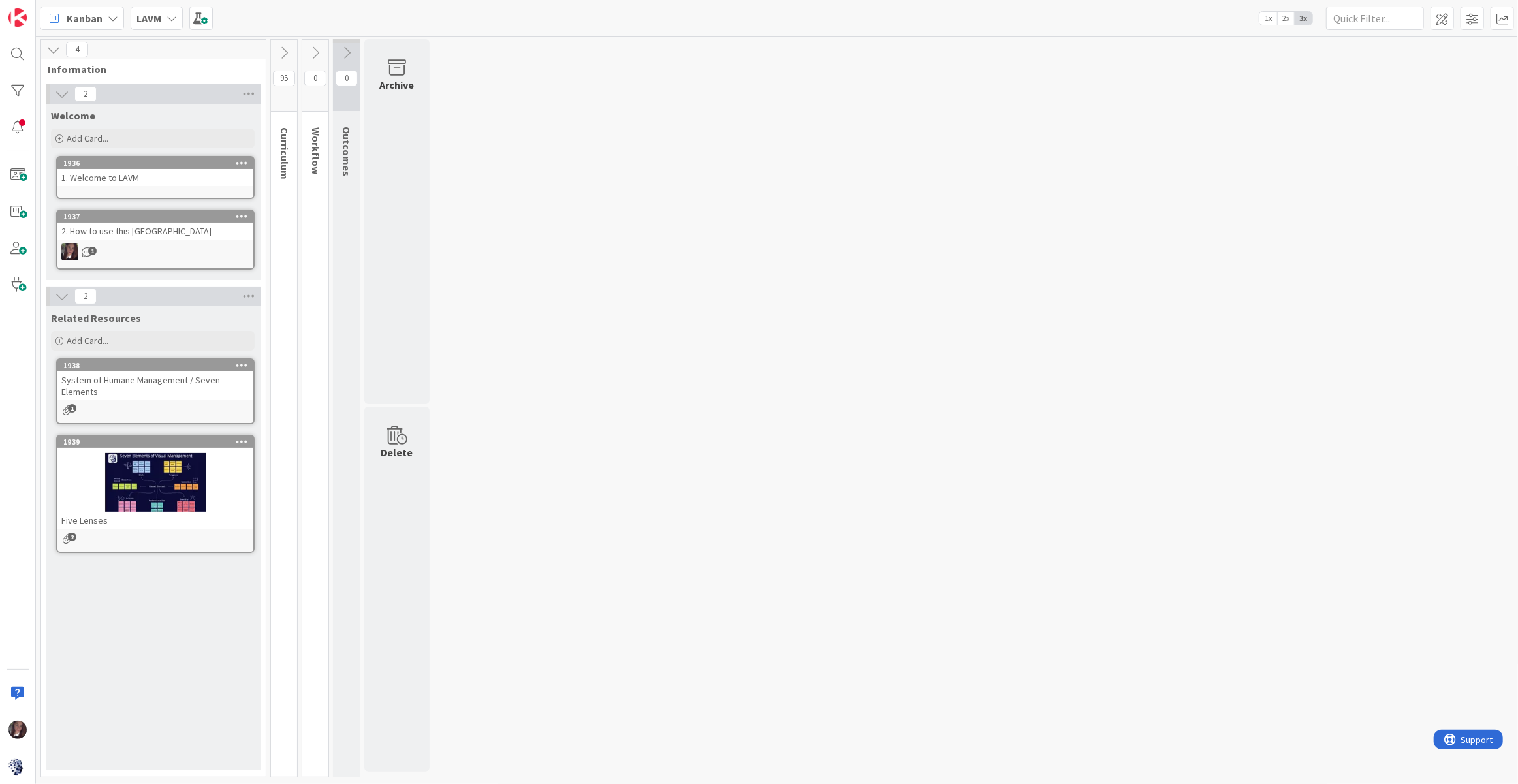
click at [48, 46] on icon at bounding box center [54, 50] width 15 height 15
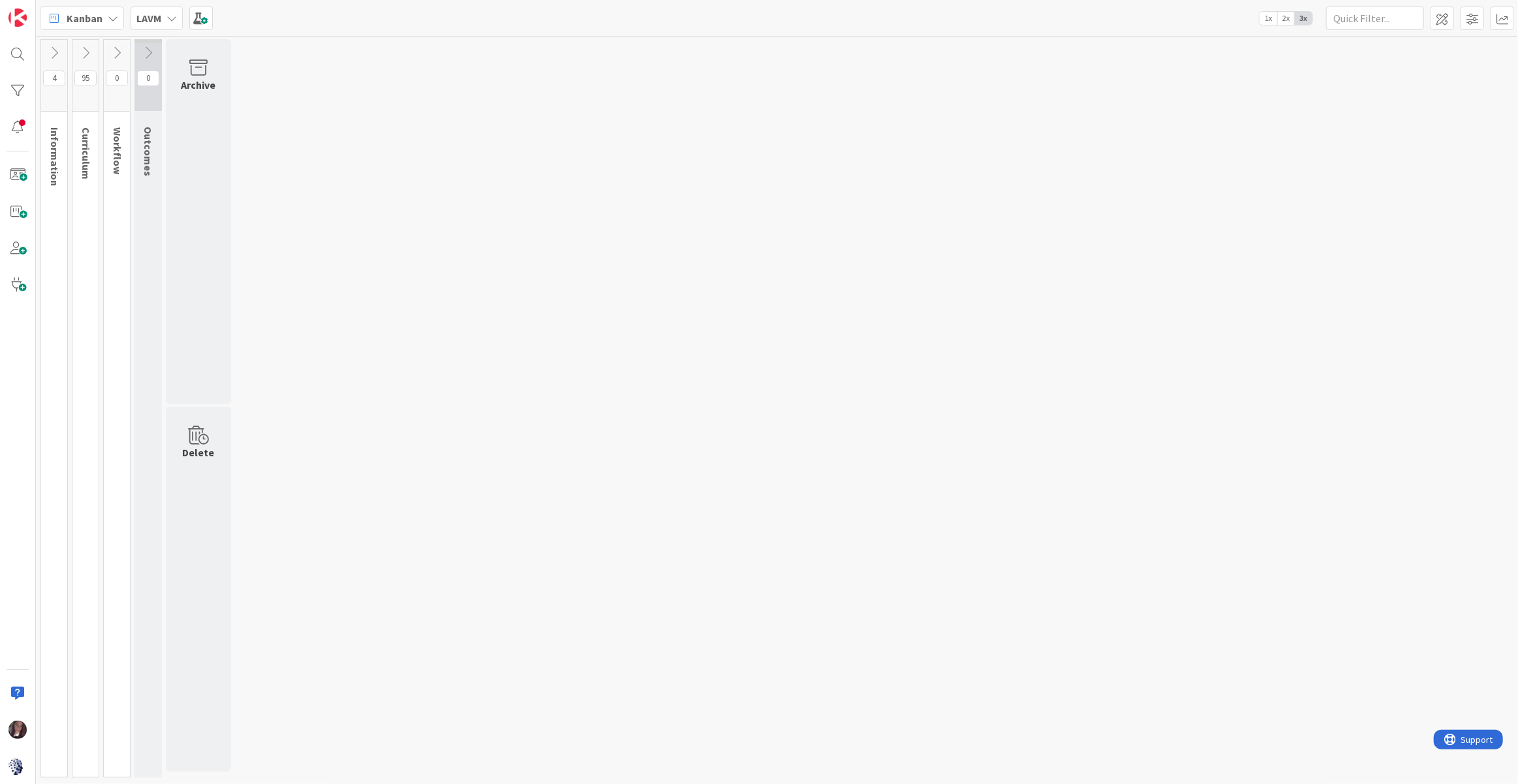
click at [86, 50] on icon at bounding box center [86, 53] width 15 height 15
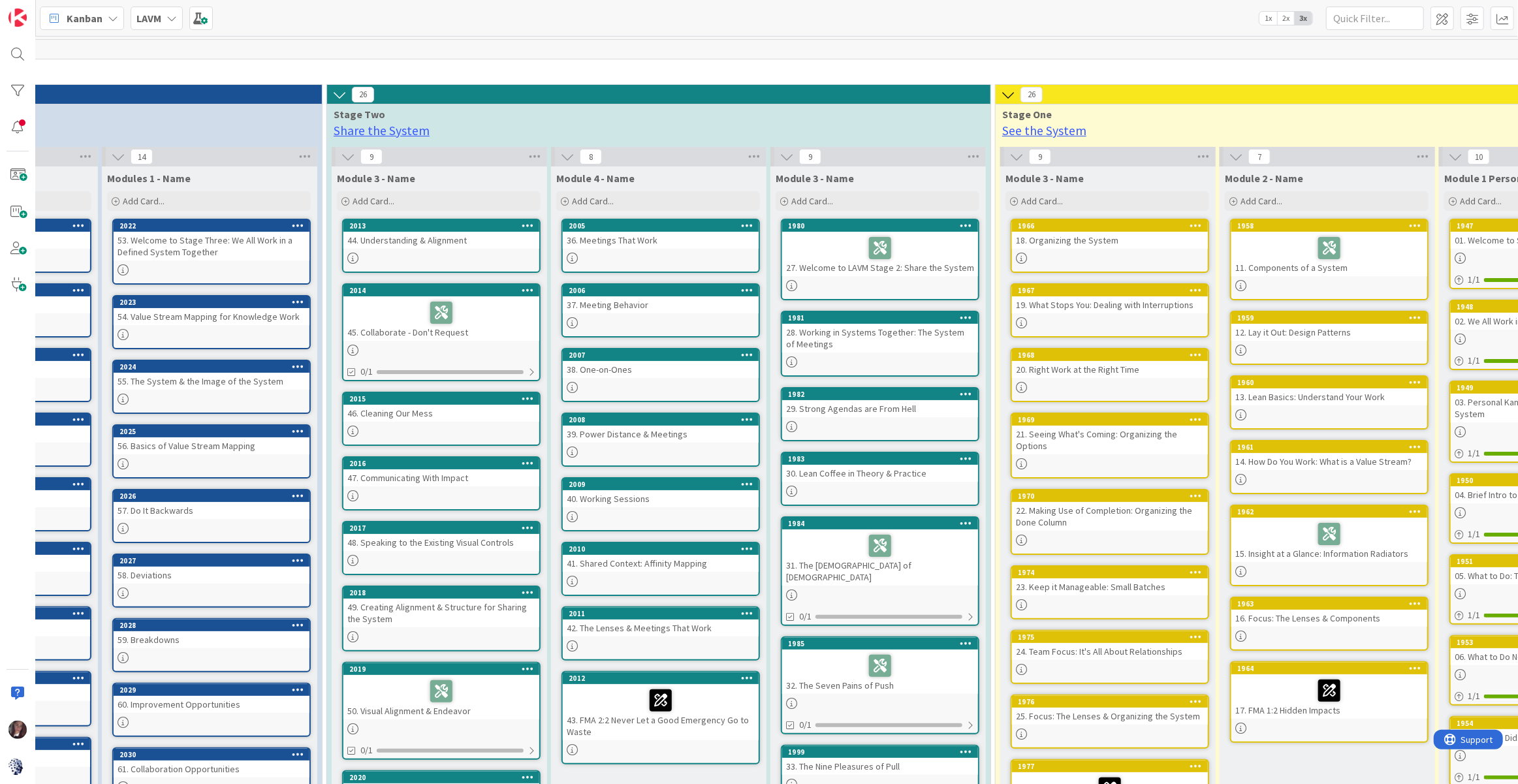
scroll to position [0, 934]
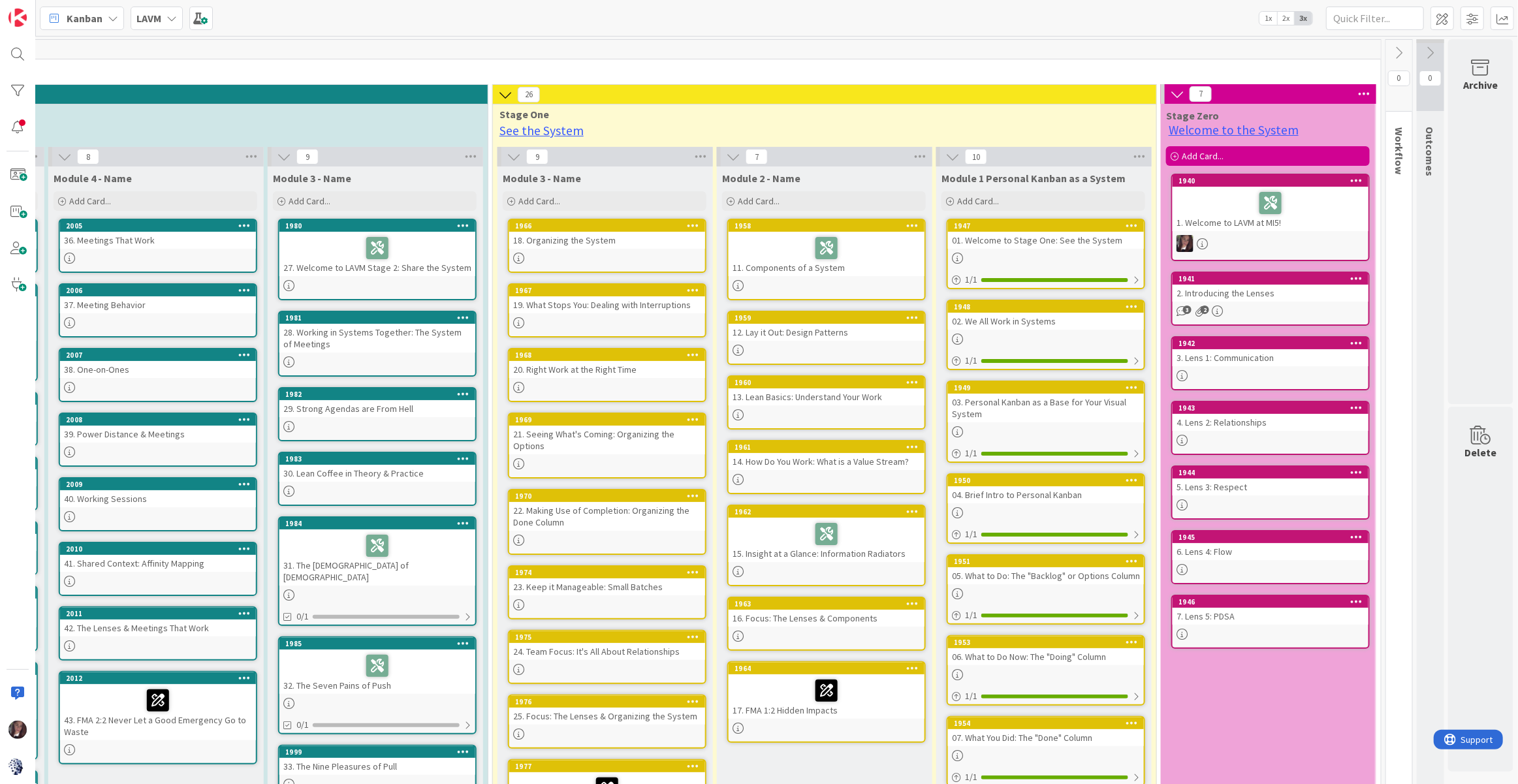
click at [1235, 285] on div "2. Introducing the Lenses" at bounding box center [1270, 293] width 196 height 17
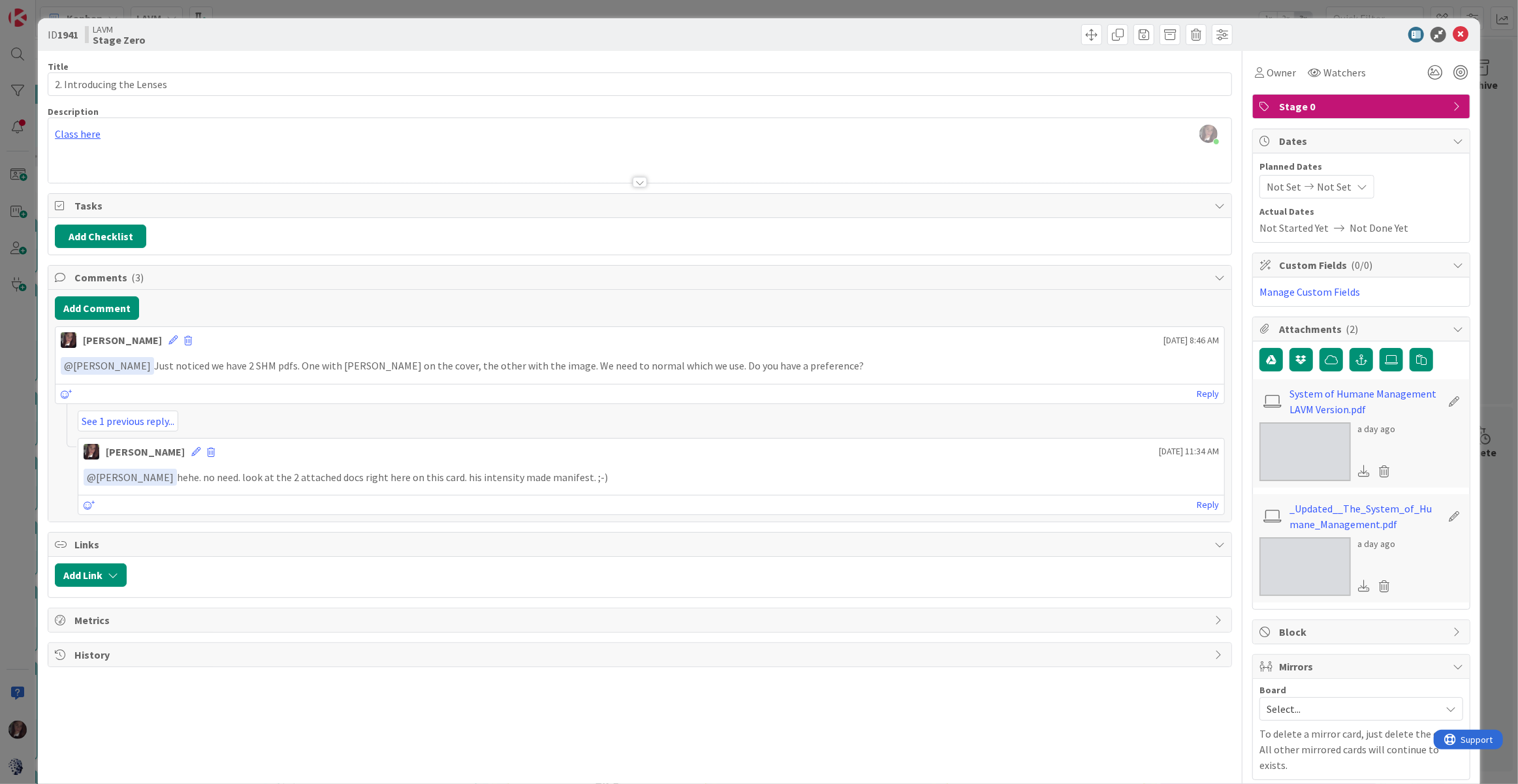
click at [88, 137] on div "Tonianne DeMaria just joined Class here" at bounding box center [639, 150] width 1183 height 64
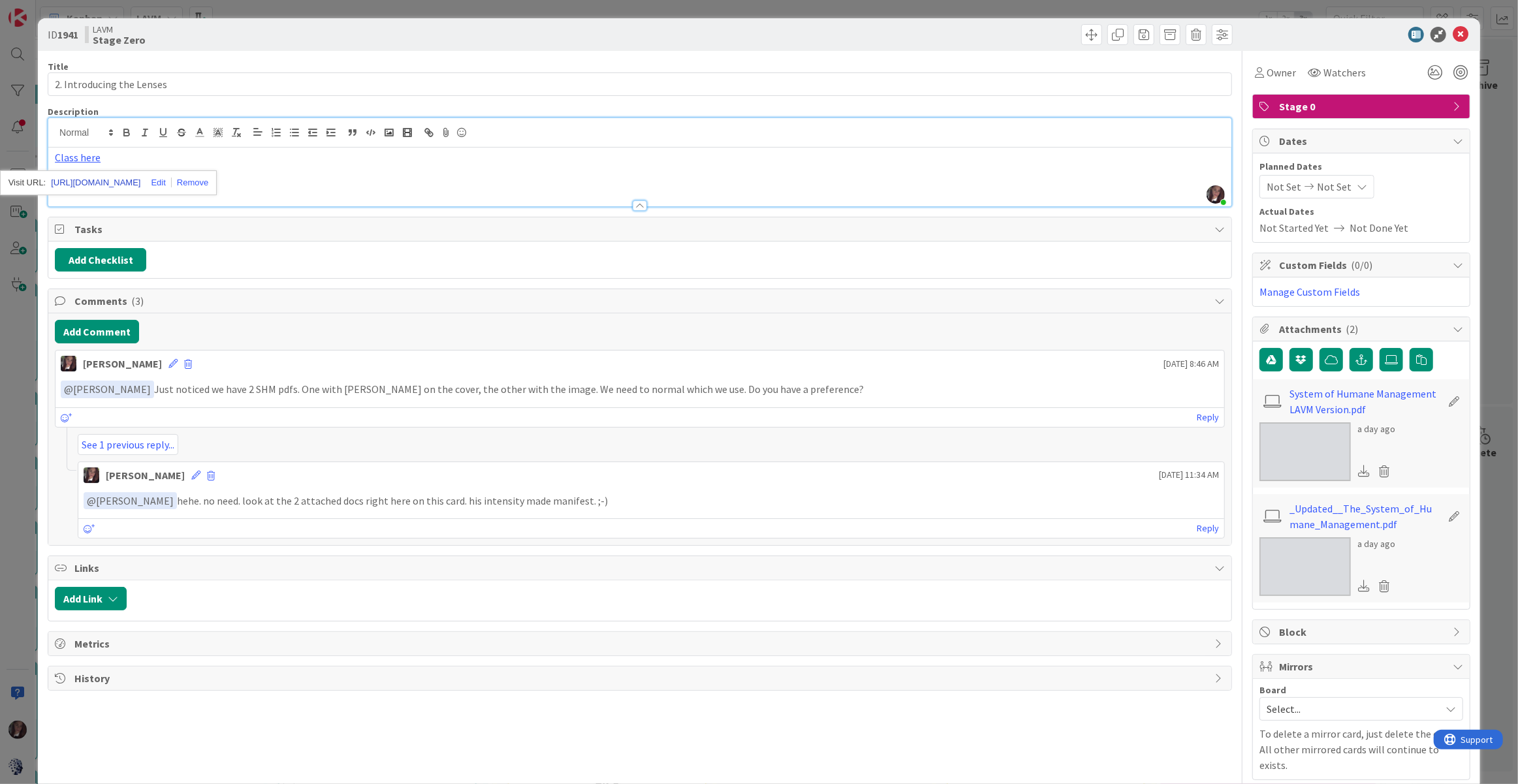
scroll to position [8, 0]
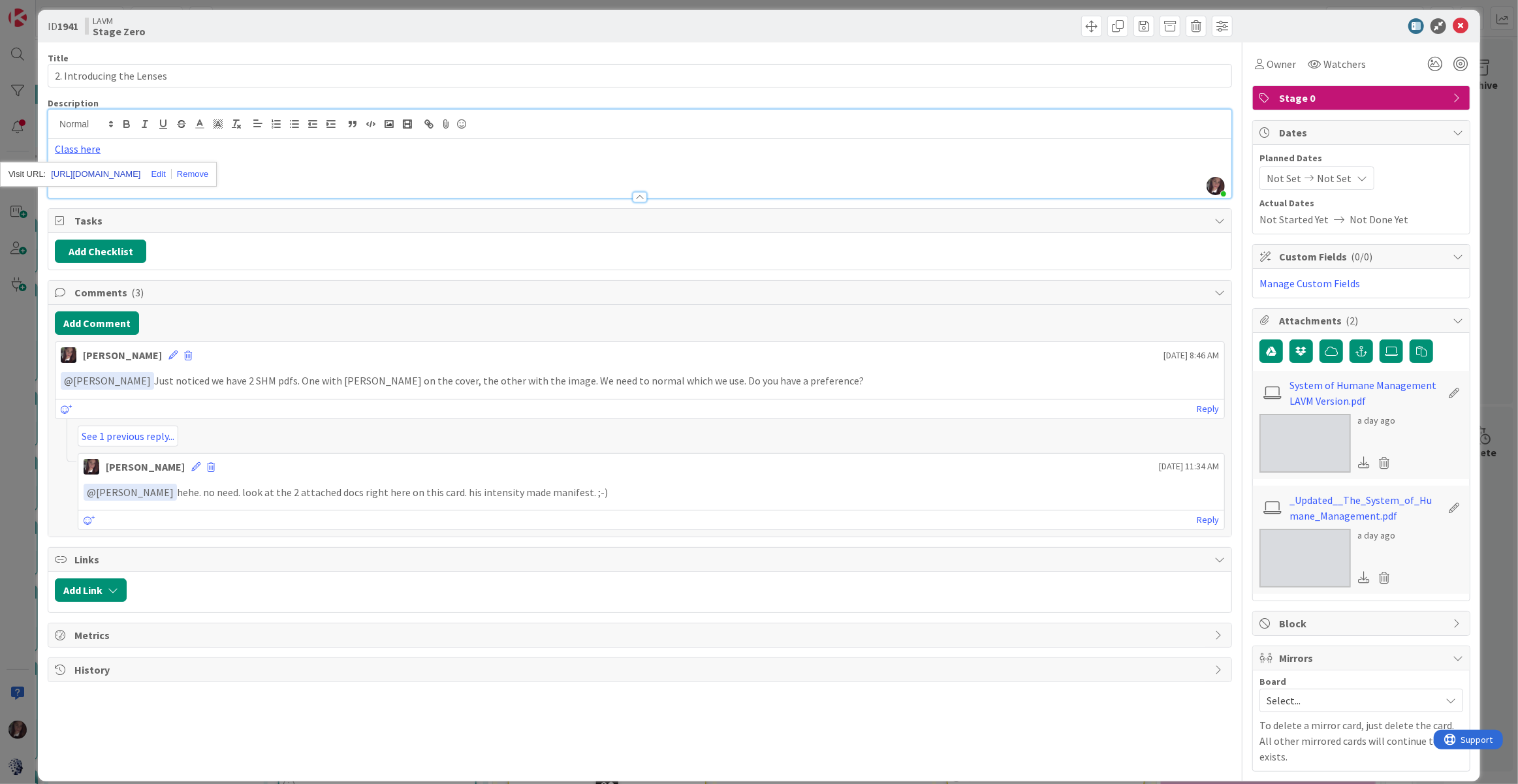
click at [94, 177] on link "https://modusinstitute.com/path-player?courseid=lean-agile-visual-management-ac…" at bounding box center [96, 174] width 90 height 17
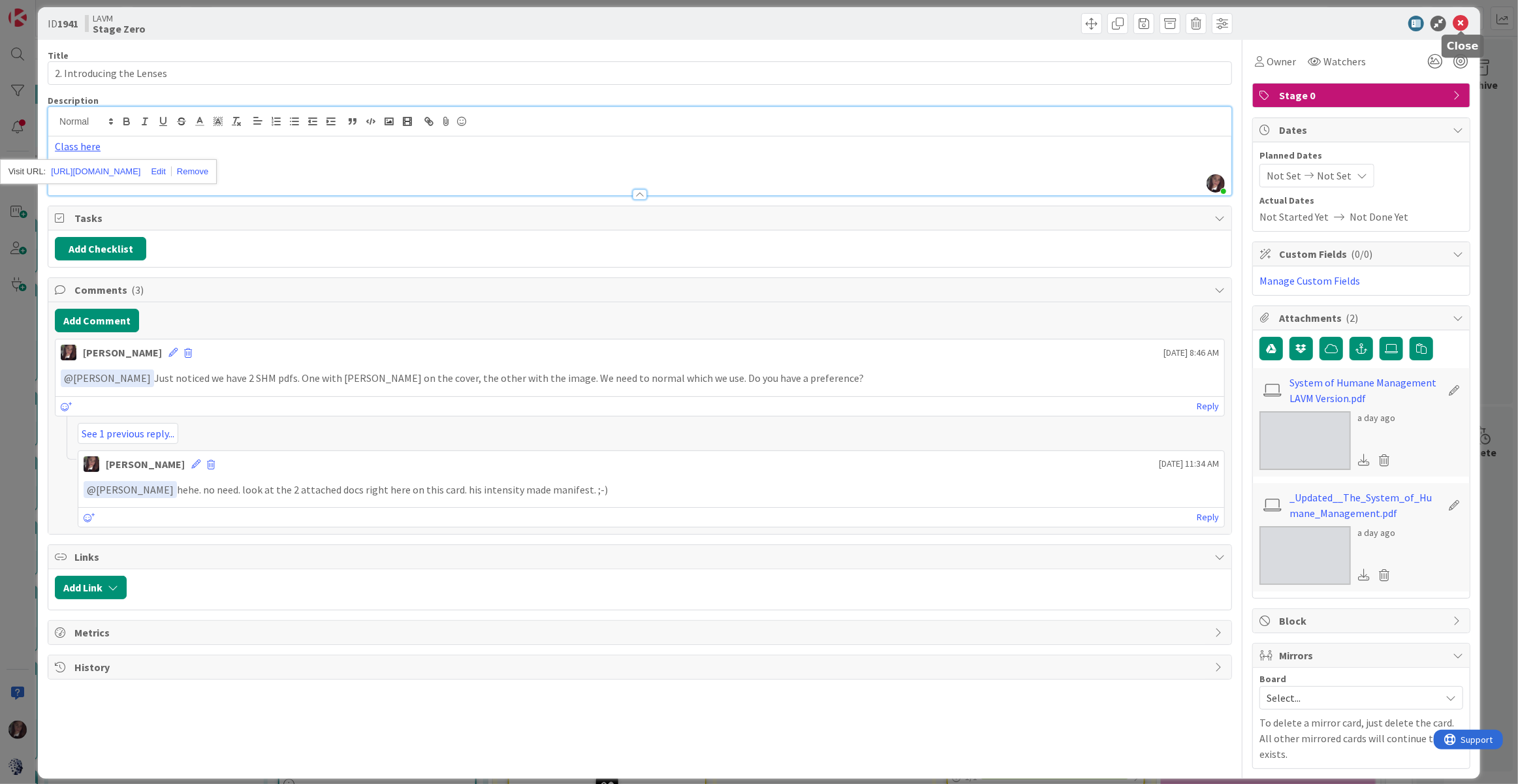
click at [1407, 25] on icon at bounding box center [1460, 23] width 15 height 15
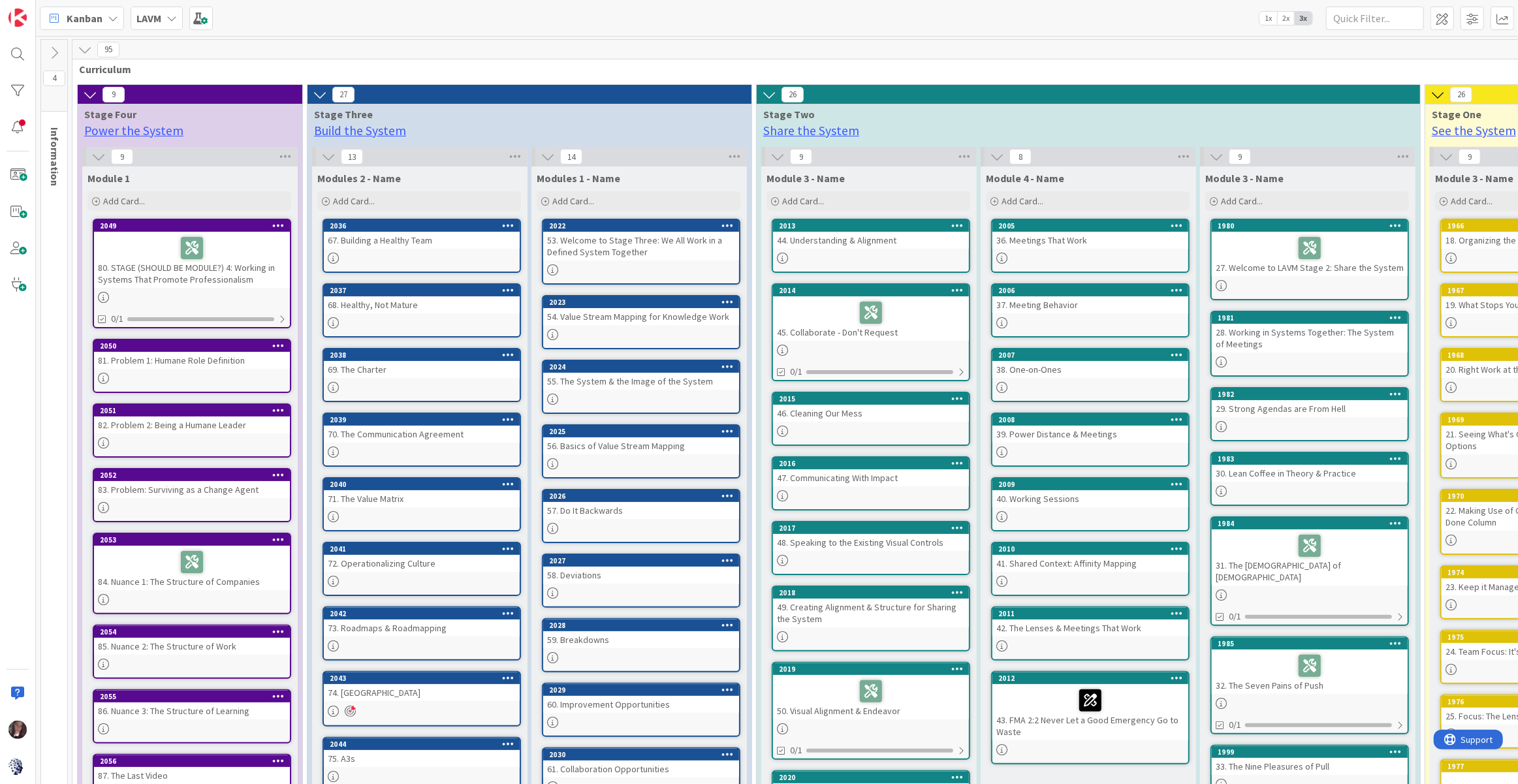
click at [84, 52] on icon at bounding box center [85, 50] width 15 height 15
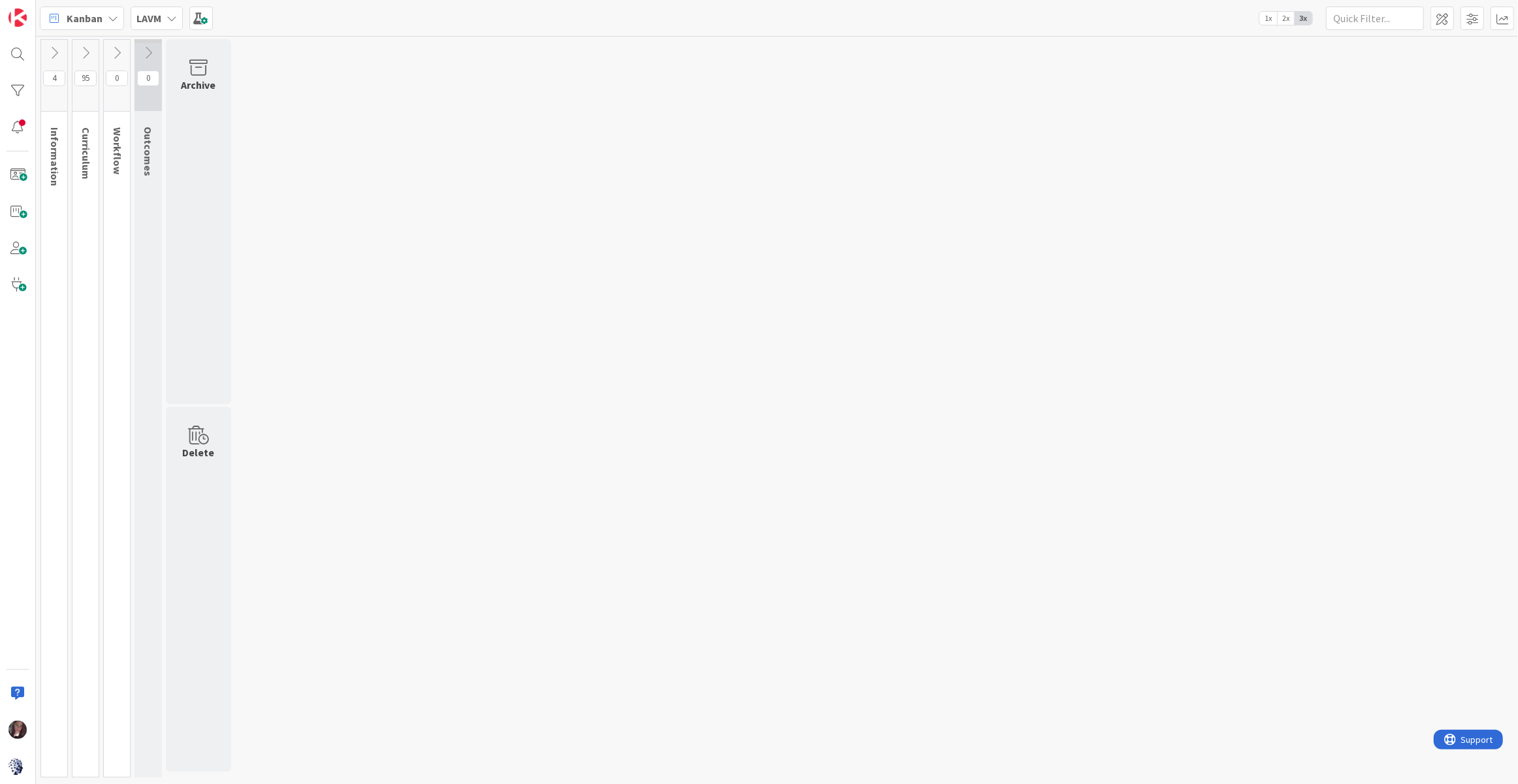
click at [113, 52] on icon at bounding box center [117, 53] width 15 height 15
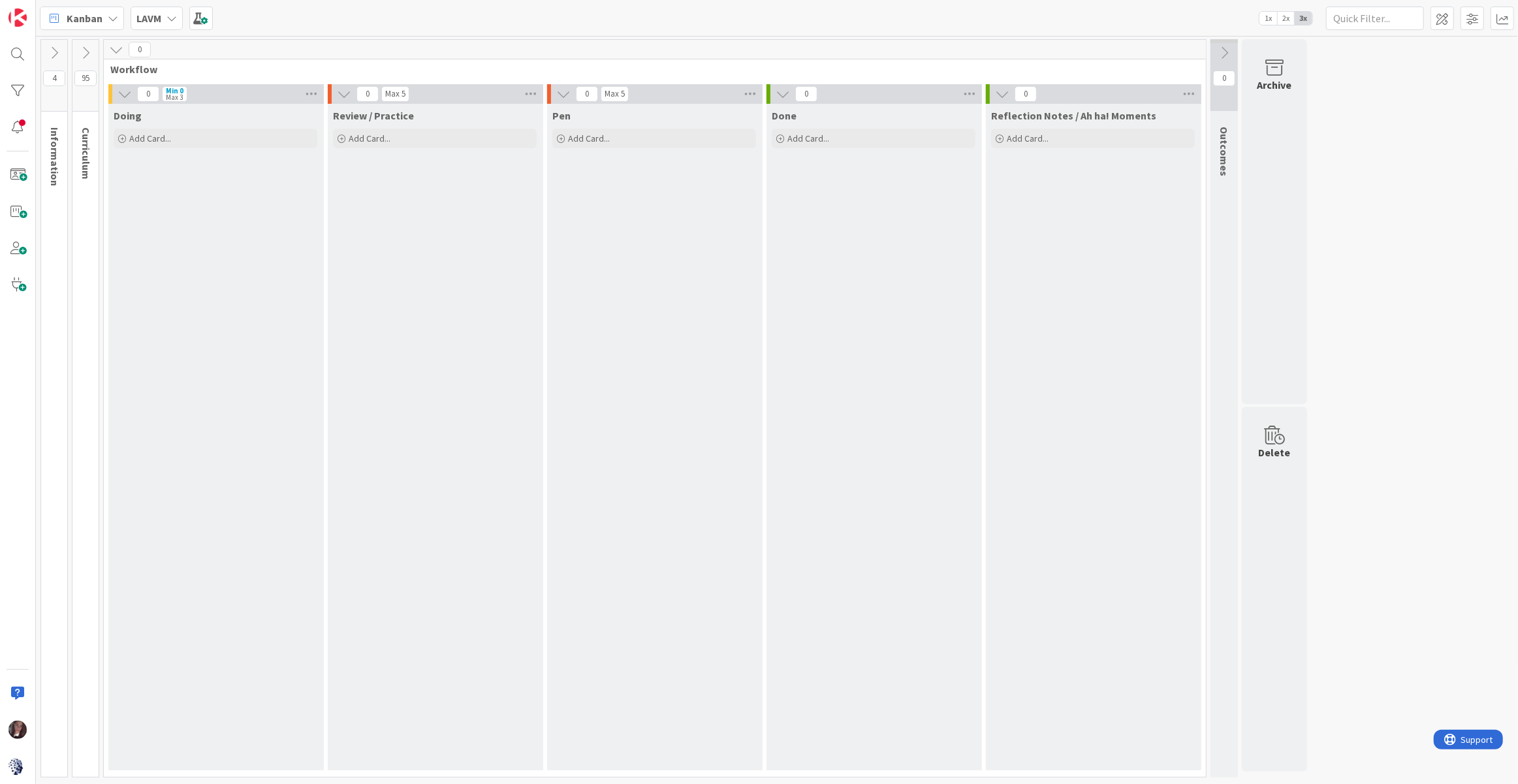
click at [116, 51] on icon at bounding box center [116, 50] width 15 height 15
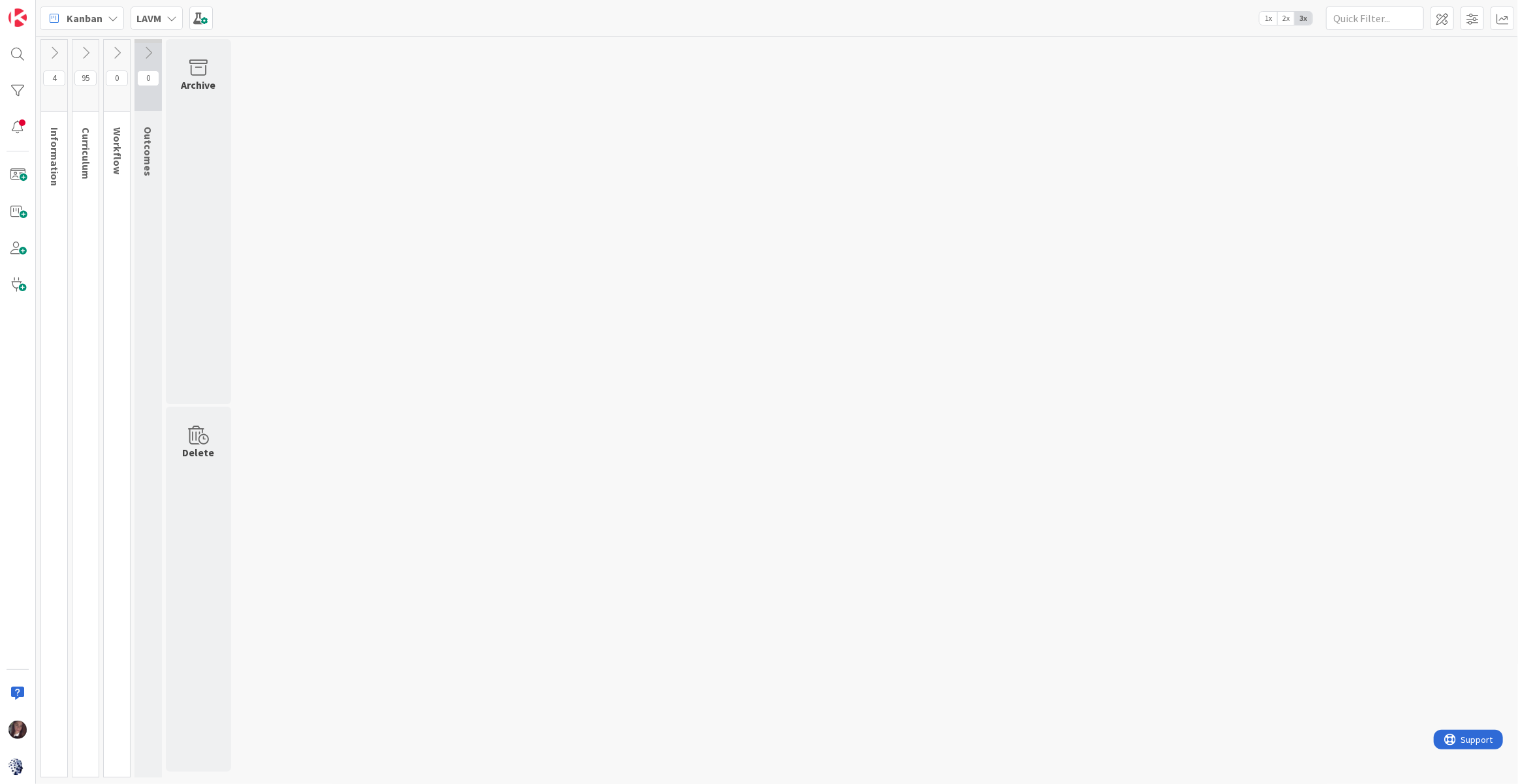
click at [150, 50] on icon at bounding box center [148, 53] width 15 height 15
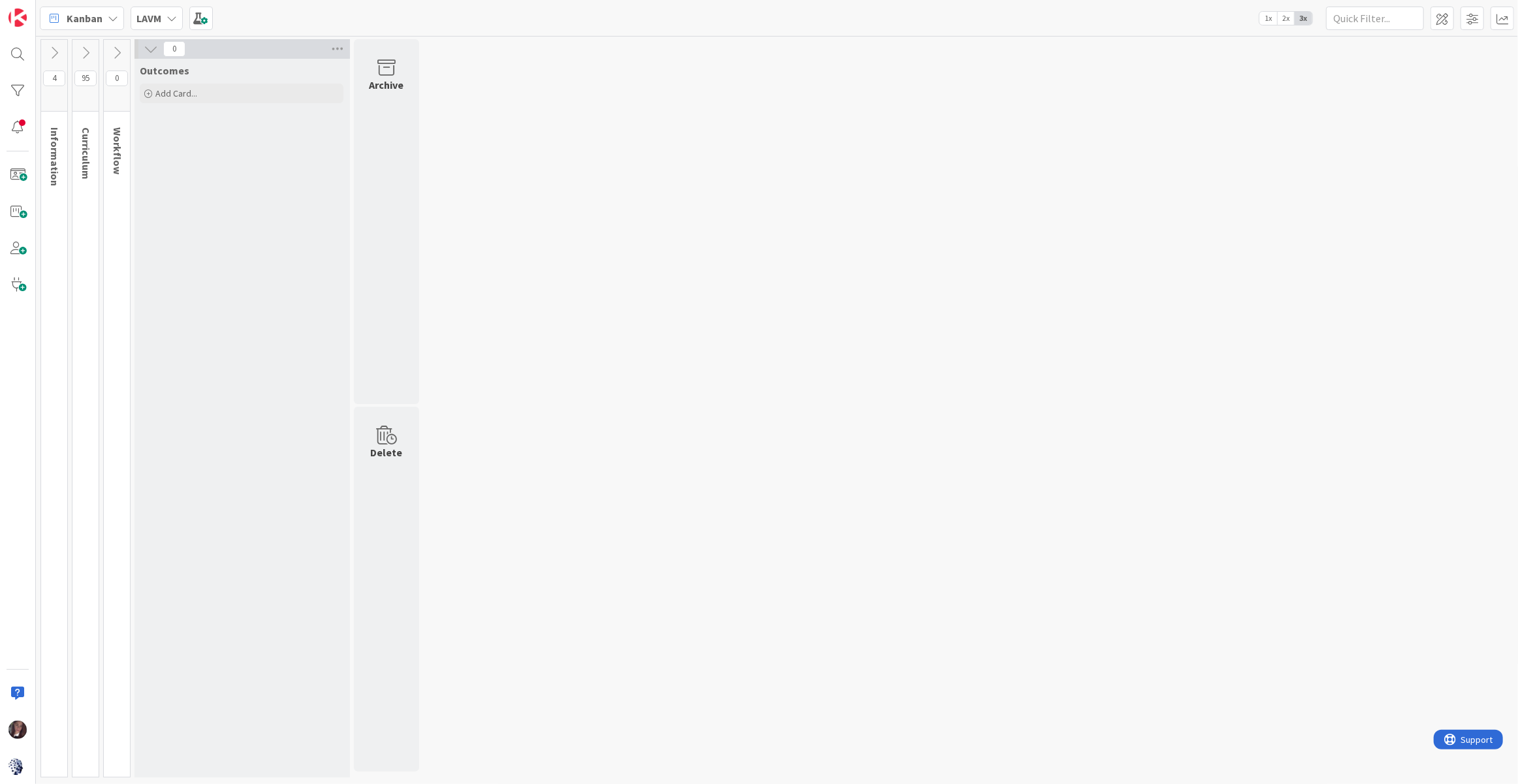
click at [116, 51] on icon at bounding box center [117, 53] width 15 height 15
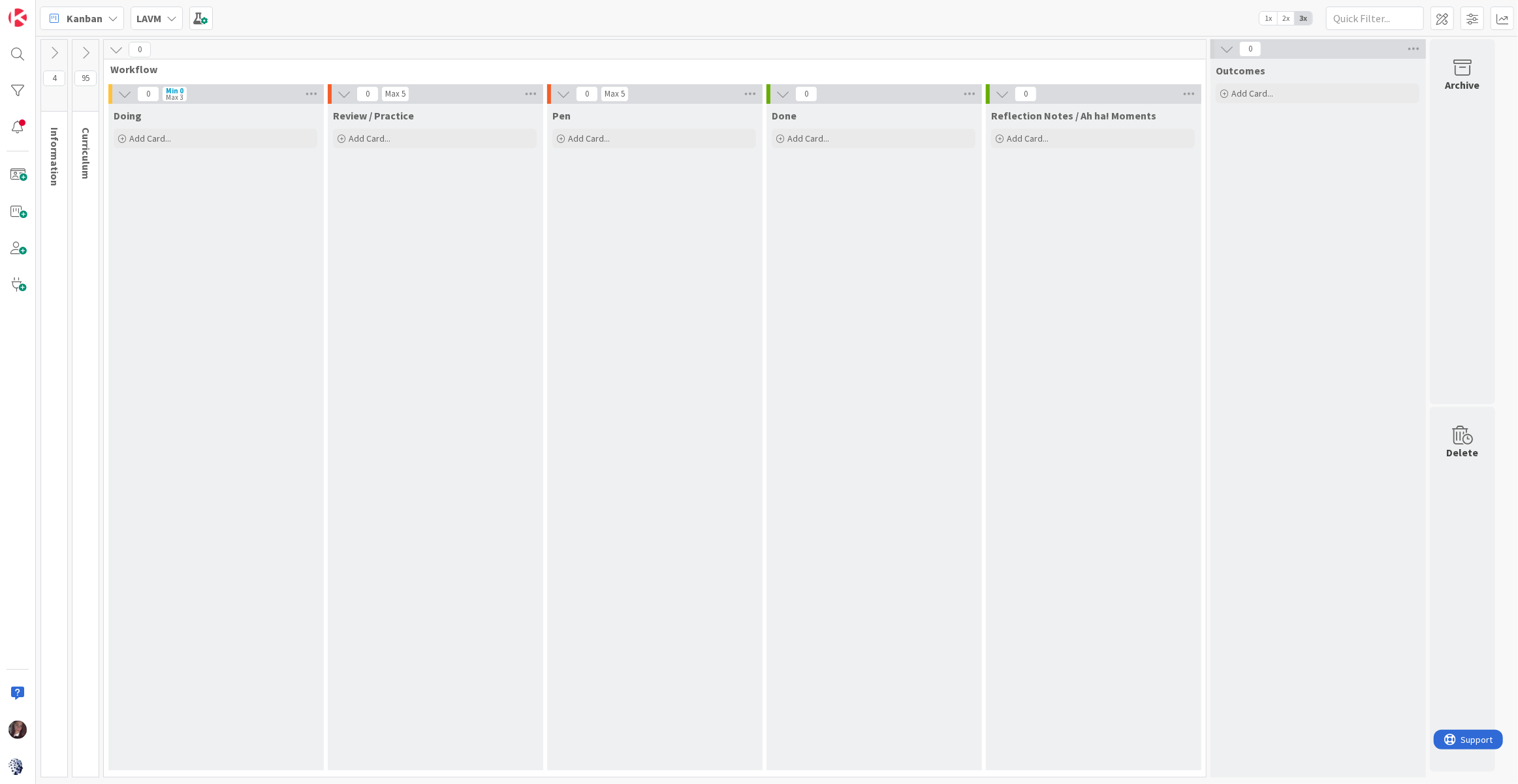
click at [116, 51] on icon at bounding box center [116, 50] width 15 height 15
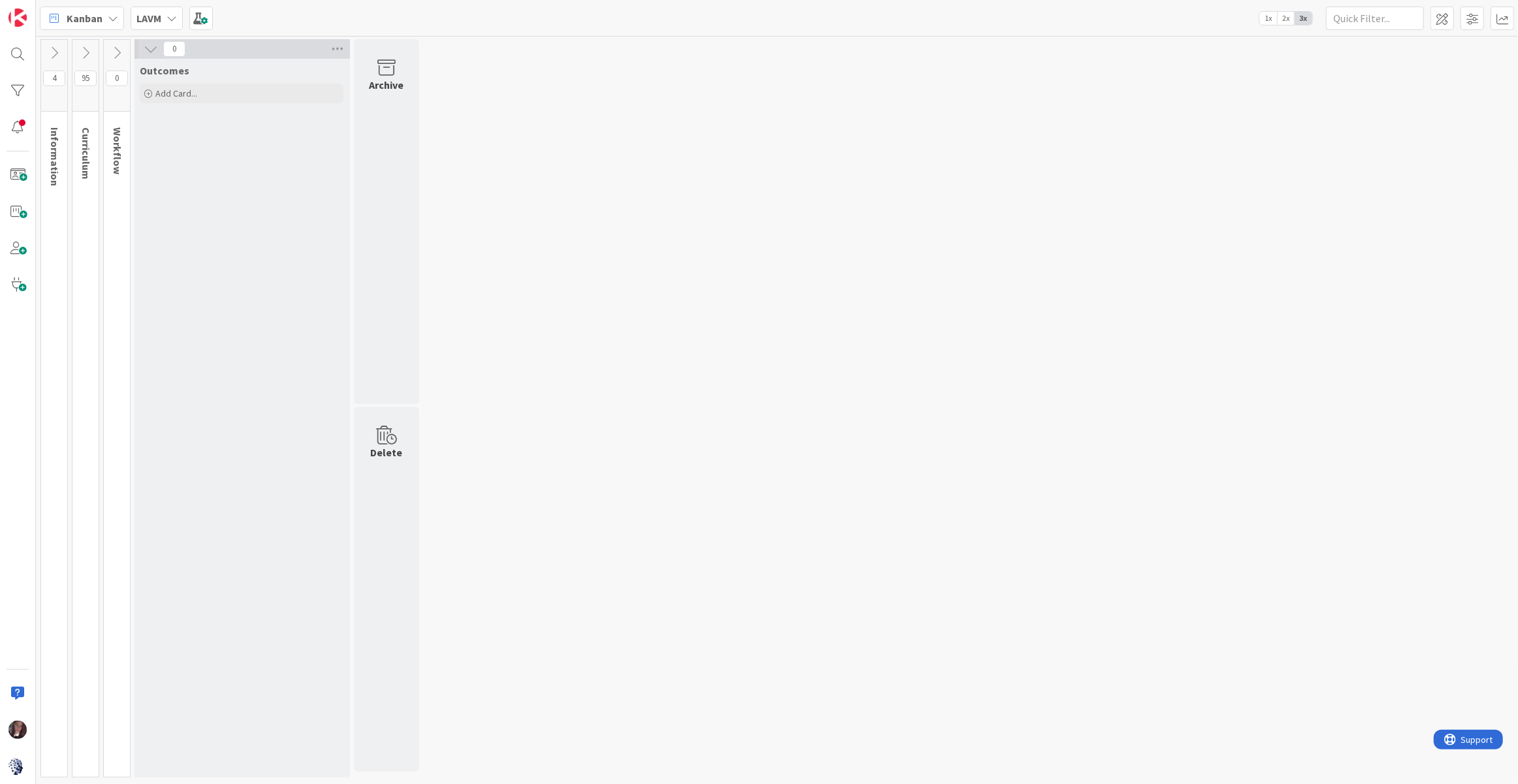
click at [121, 54] on icon at bounding box center [117, 53] width 15 height 15
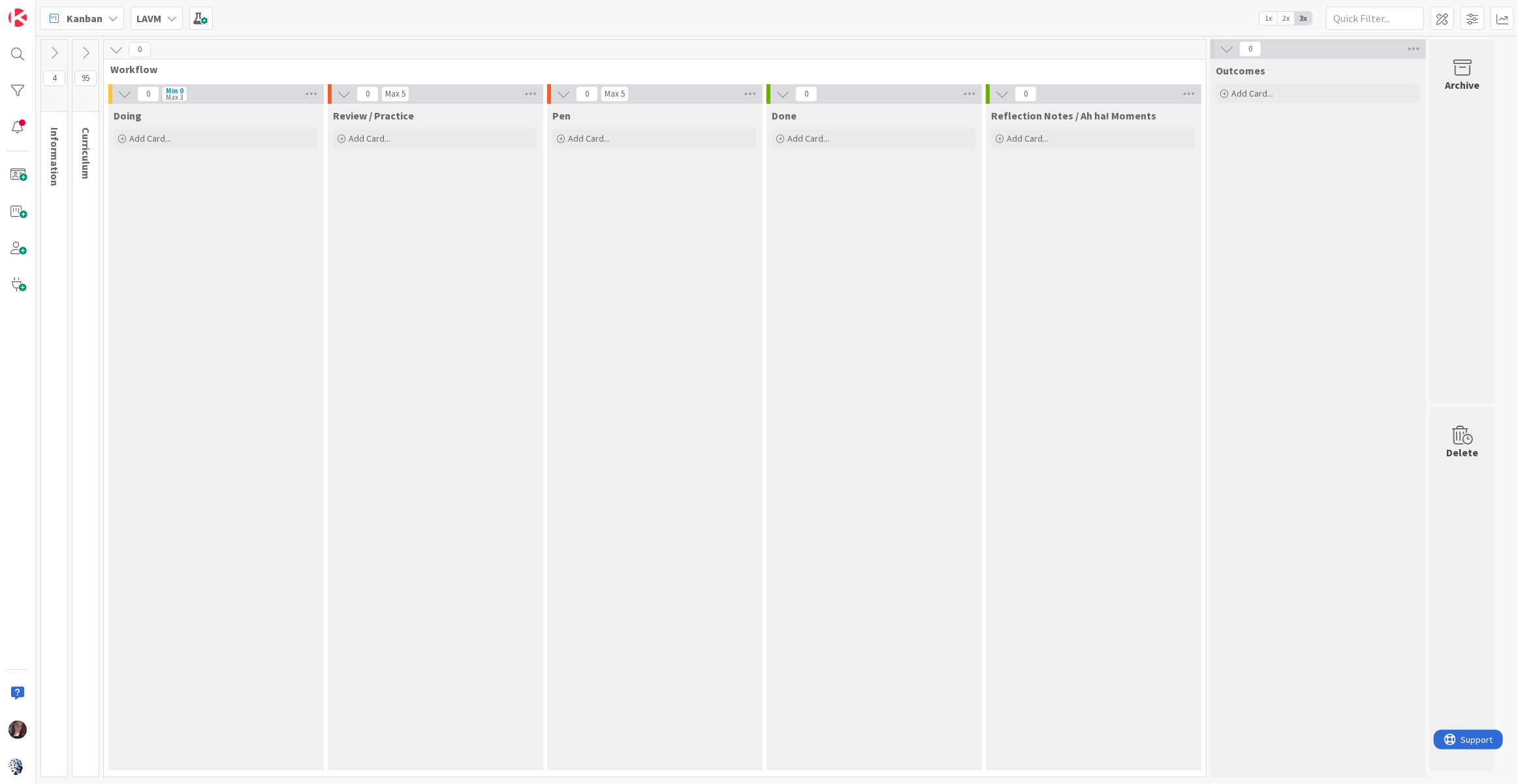
click at [84, 52] on icon at bounding box center [86, 53] width 15 height 15
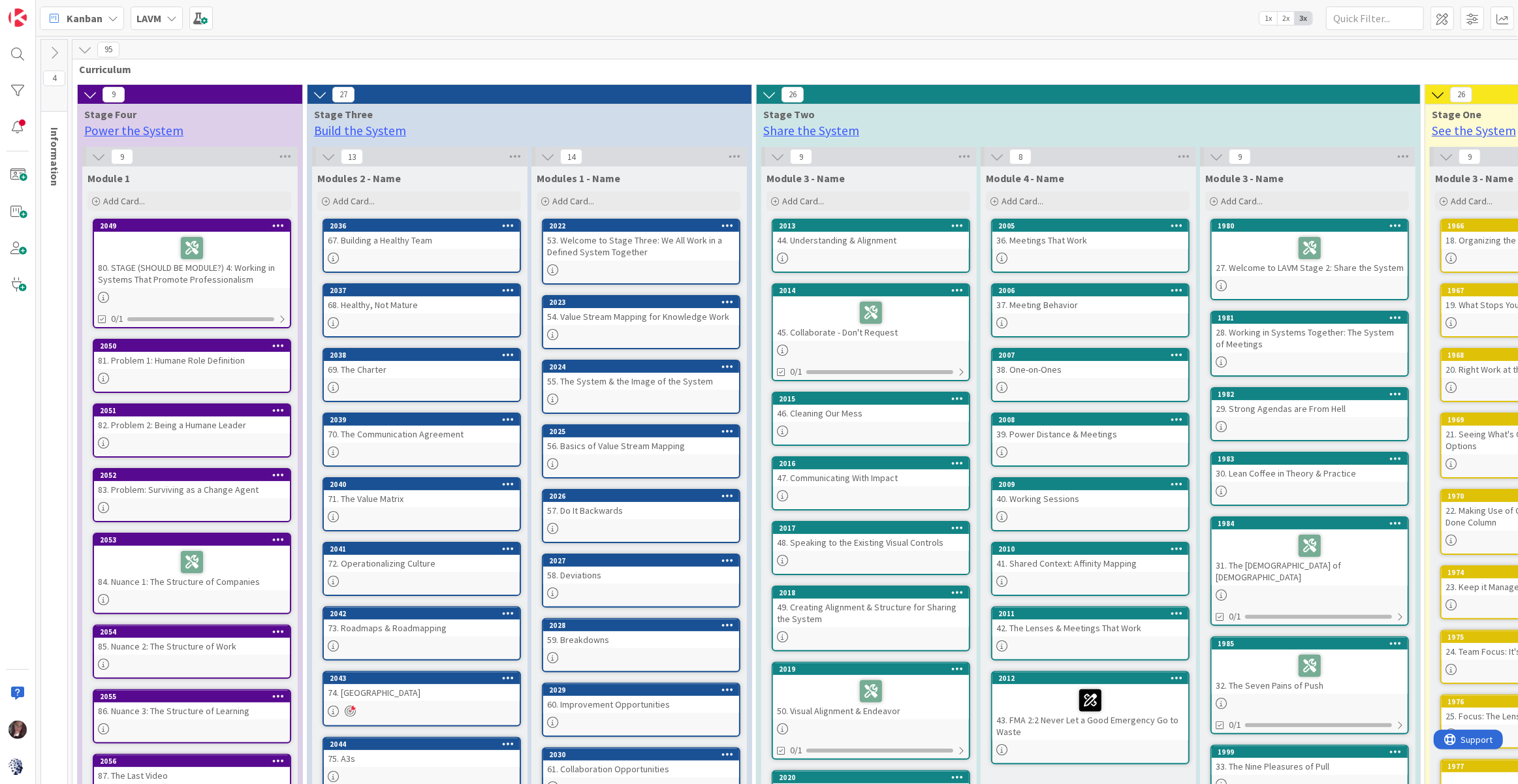
click at [1288, 18] on span "2x" at bounding box center [1286, 18] width 18 height 13
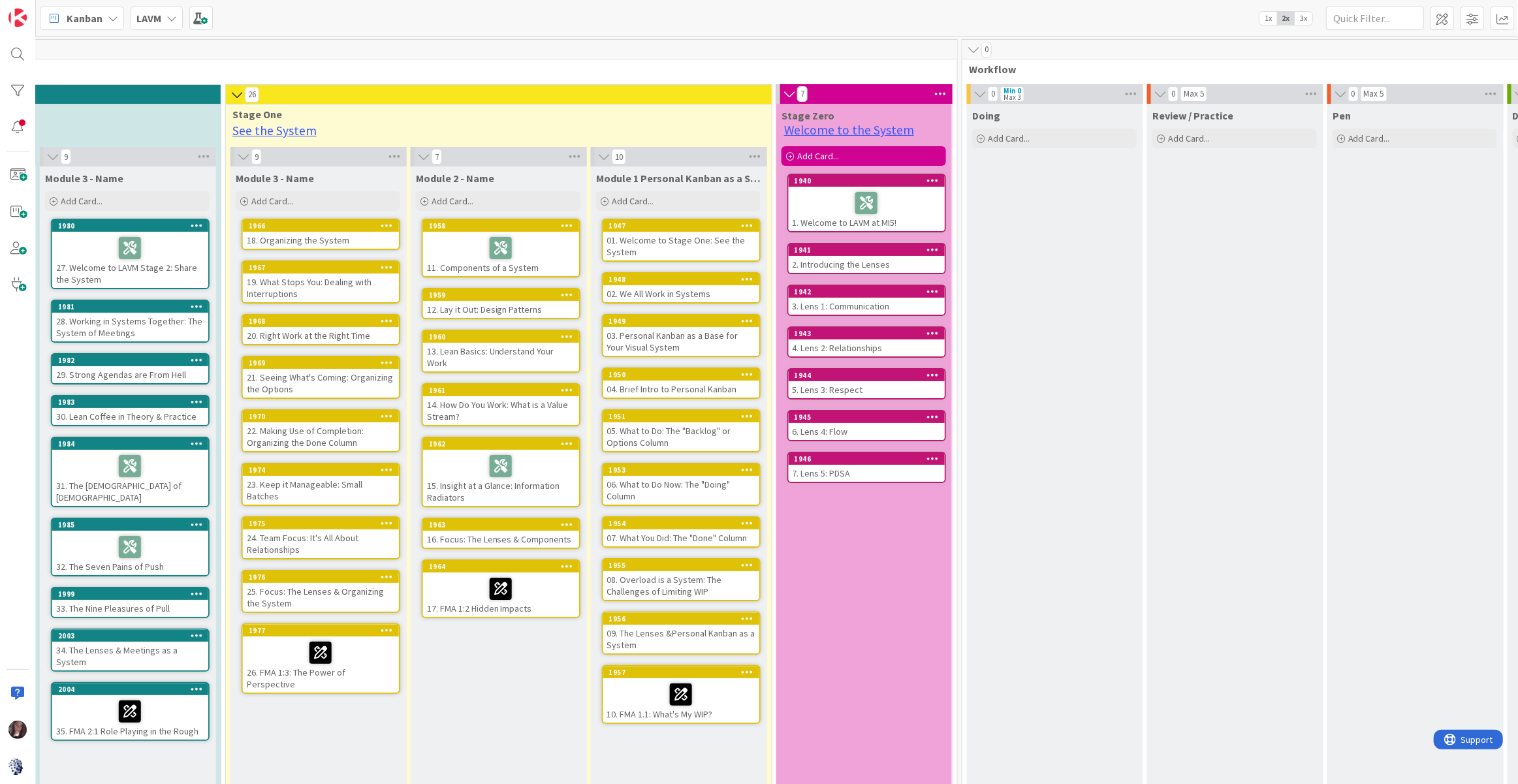
scroll to position [0, 1573]
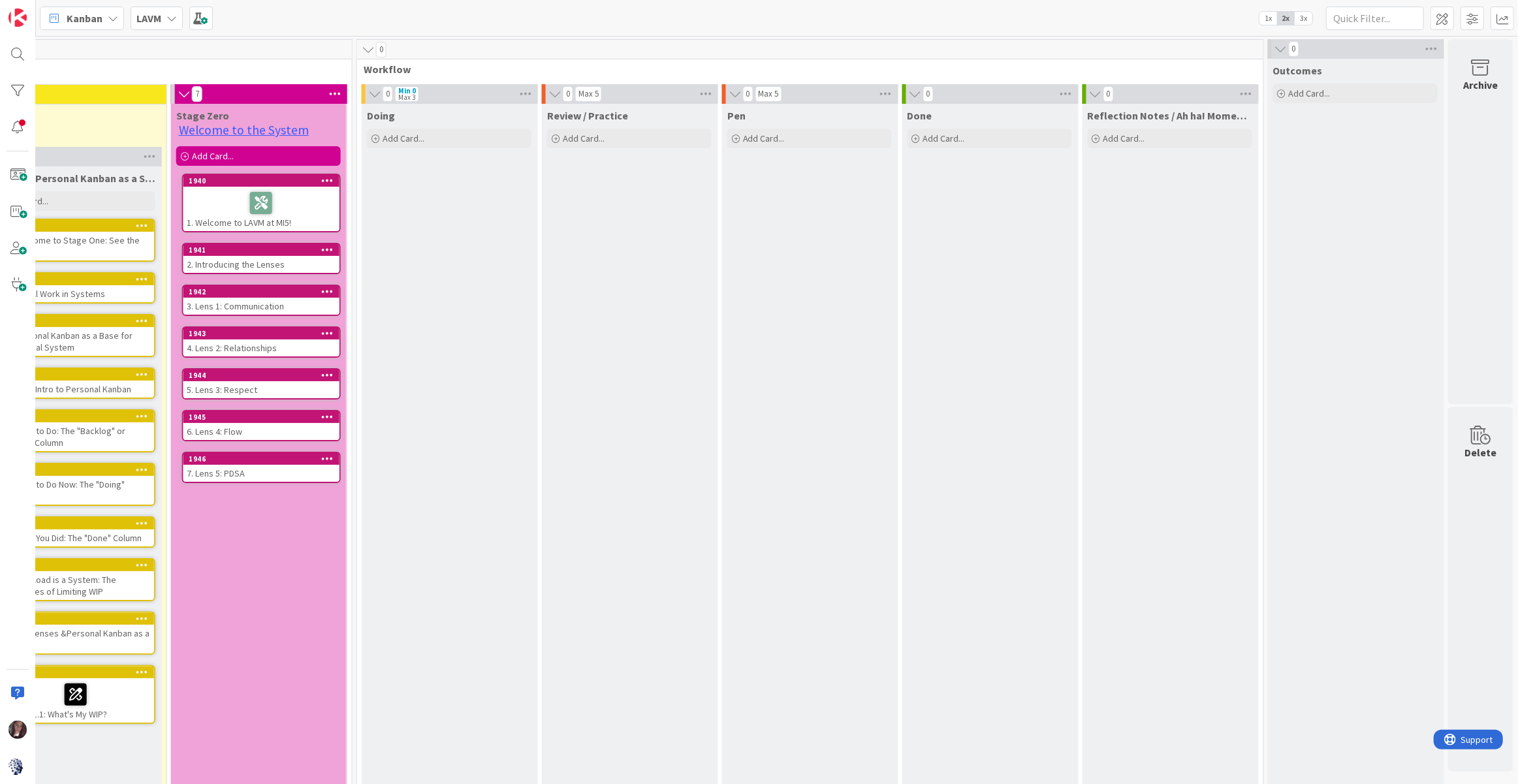
click at [367, 50] on icon at bounding box center [368, 50] width 15 height 13
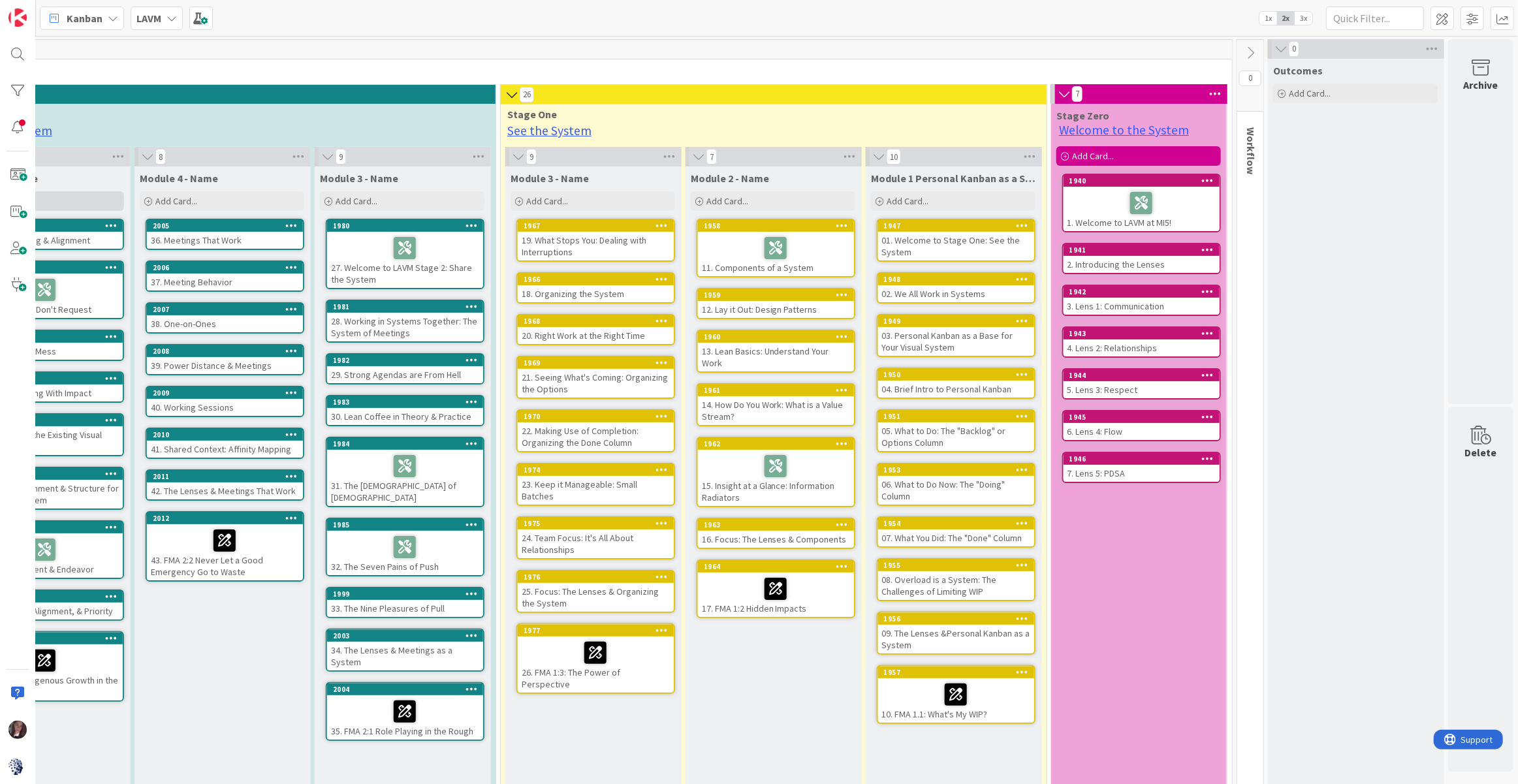
scroll to position [0, 0]
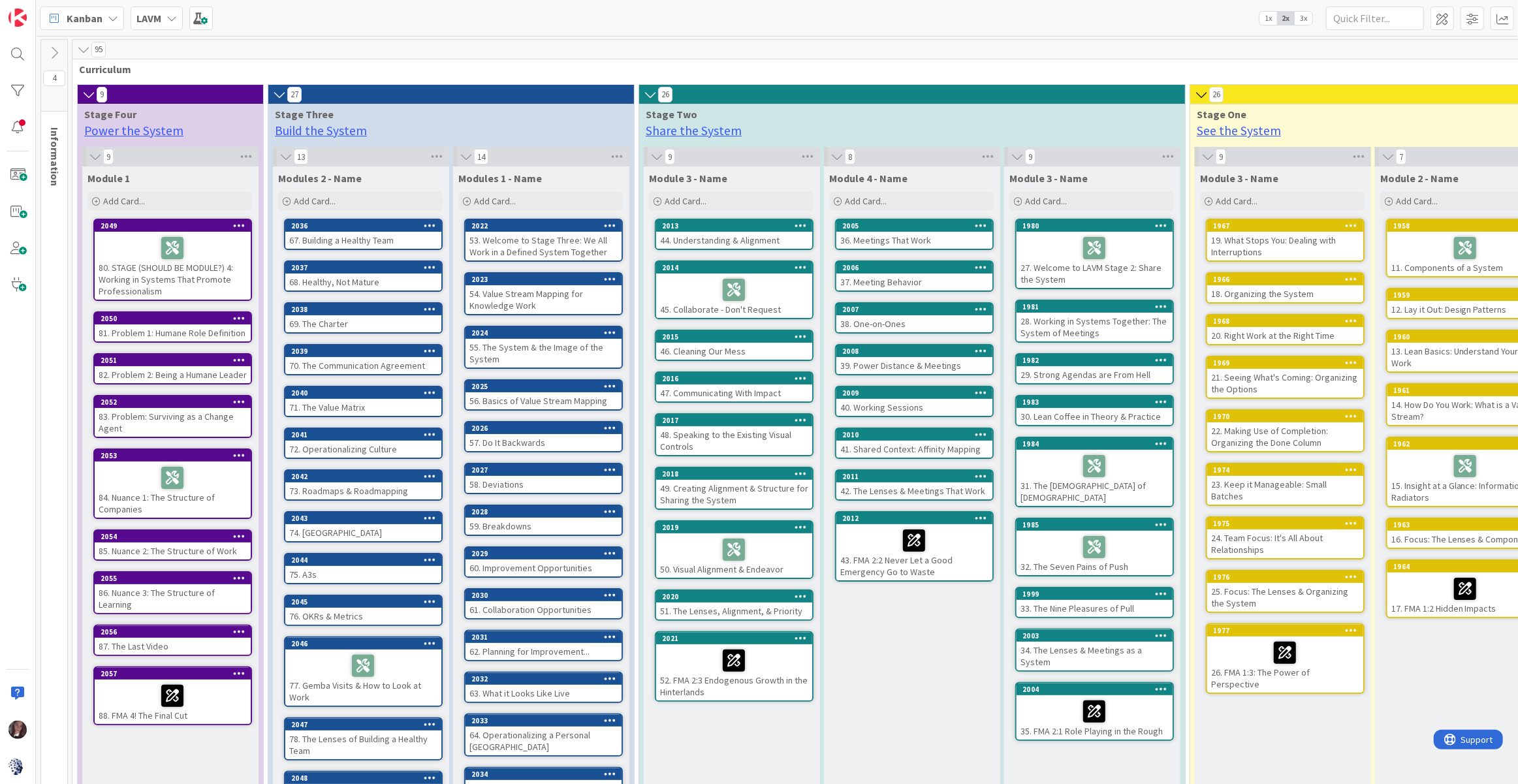
click at [50, 53] on icon at bounding box center [55, 53] width 15 height 15
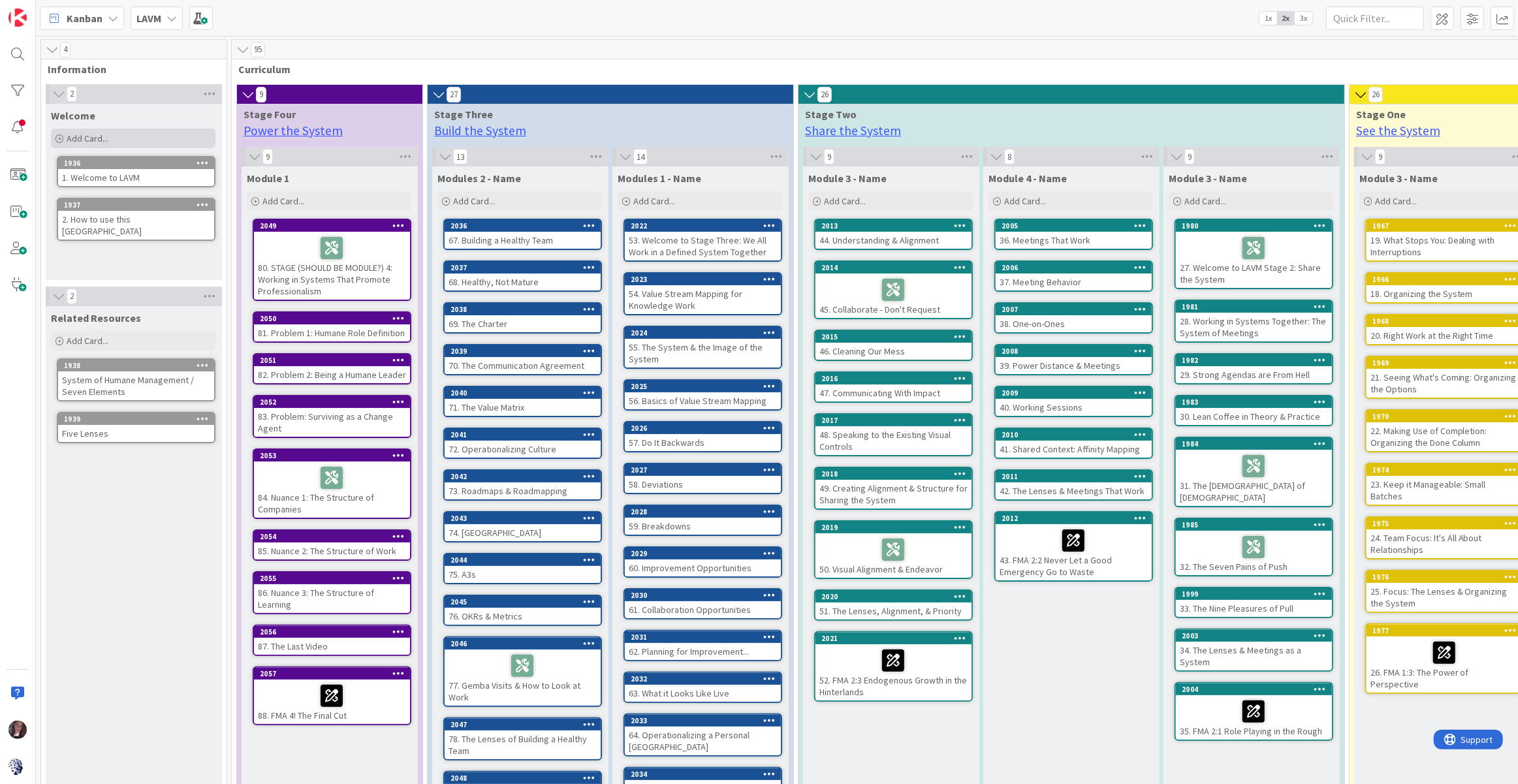
click at [128, 143] on div "Add Card..." at bounding box center [134, 138] width 165 height 20
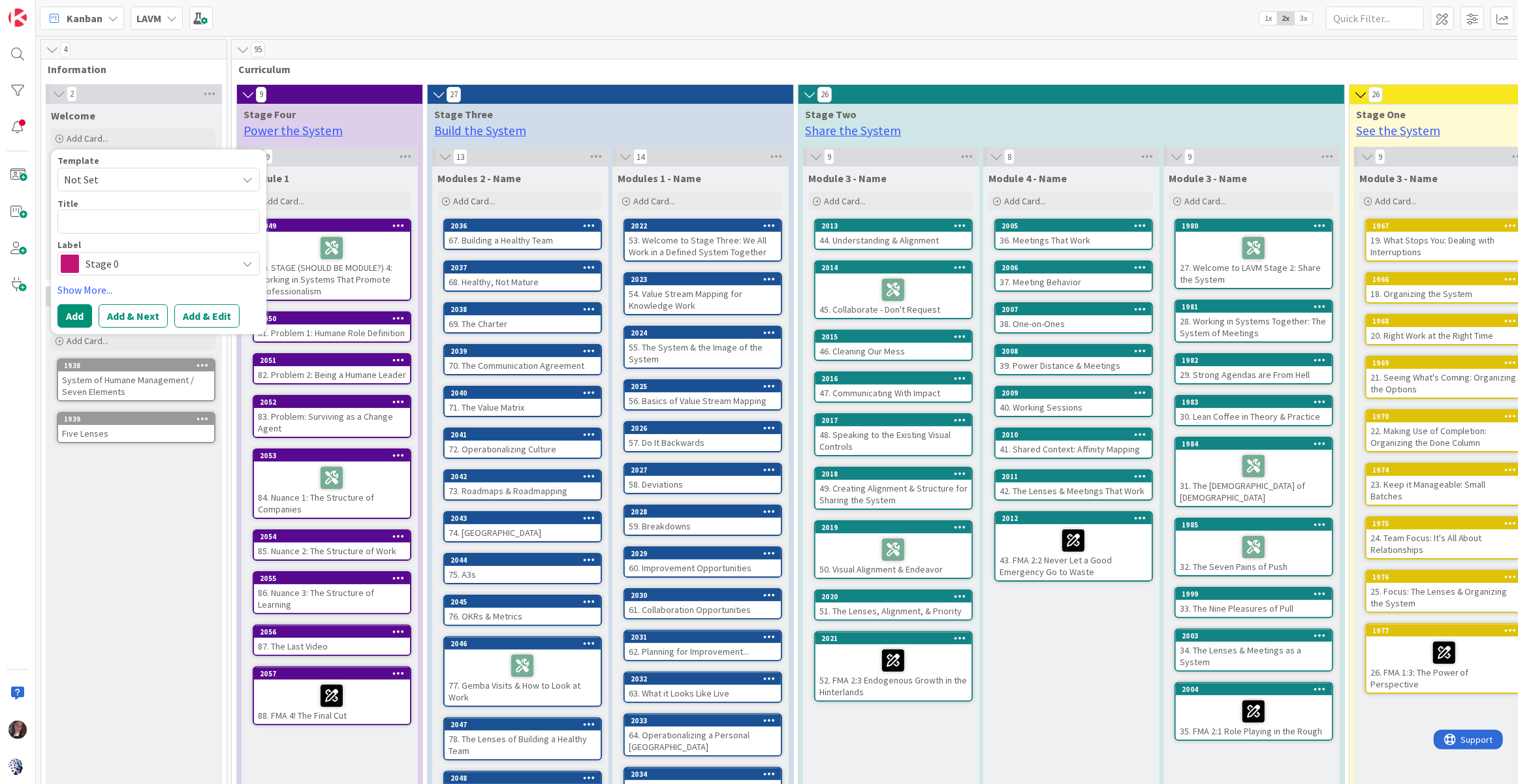
type textarea "x"
type textarea "3"
type textarea "x"
type textarea "3"
type textarea "x"
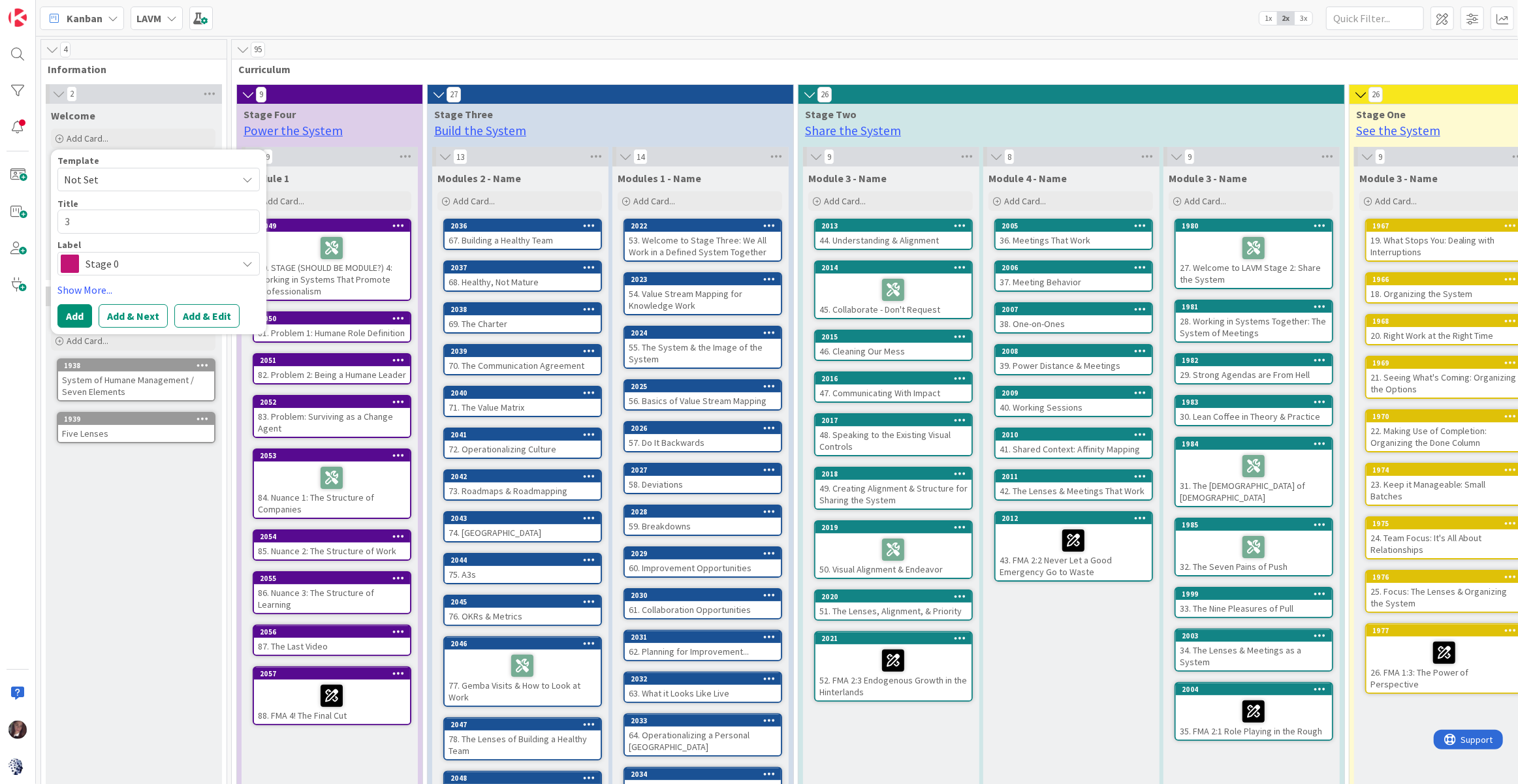
type textarea "3 L"
type textarea "x"
type textarea "3 LA"
type textarea "x"
type textarea "3 LAV"
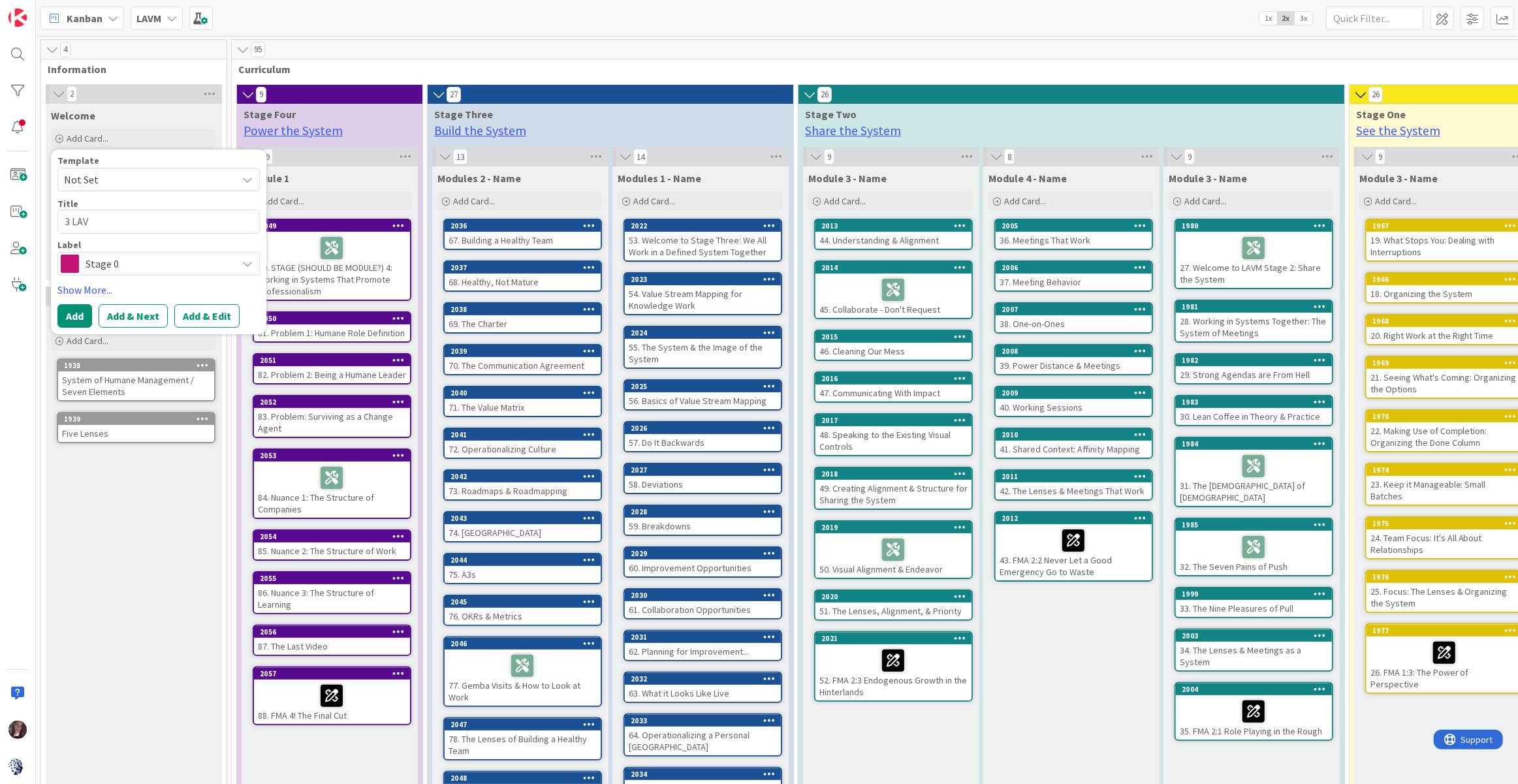
type textarea "x"
type textarea "3 LAVM"
type textarea "x"
type textarea "3 LAVM"
type textarea "x"
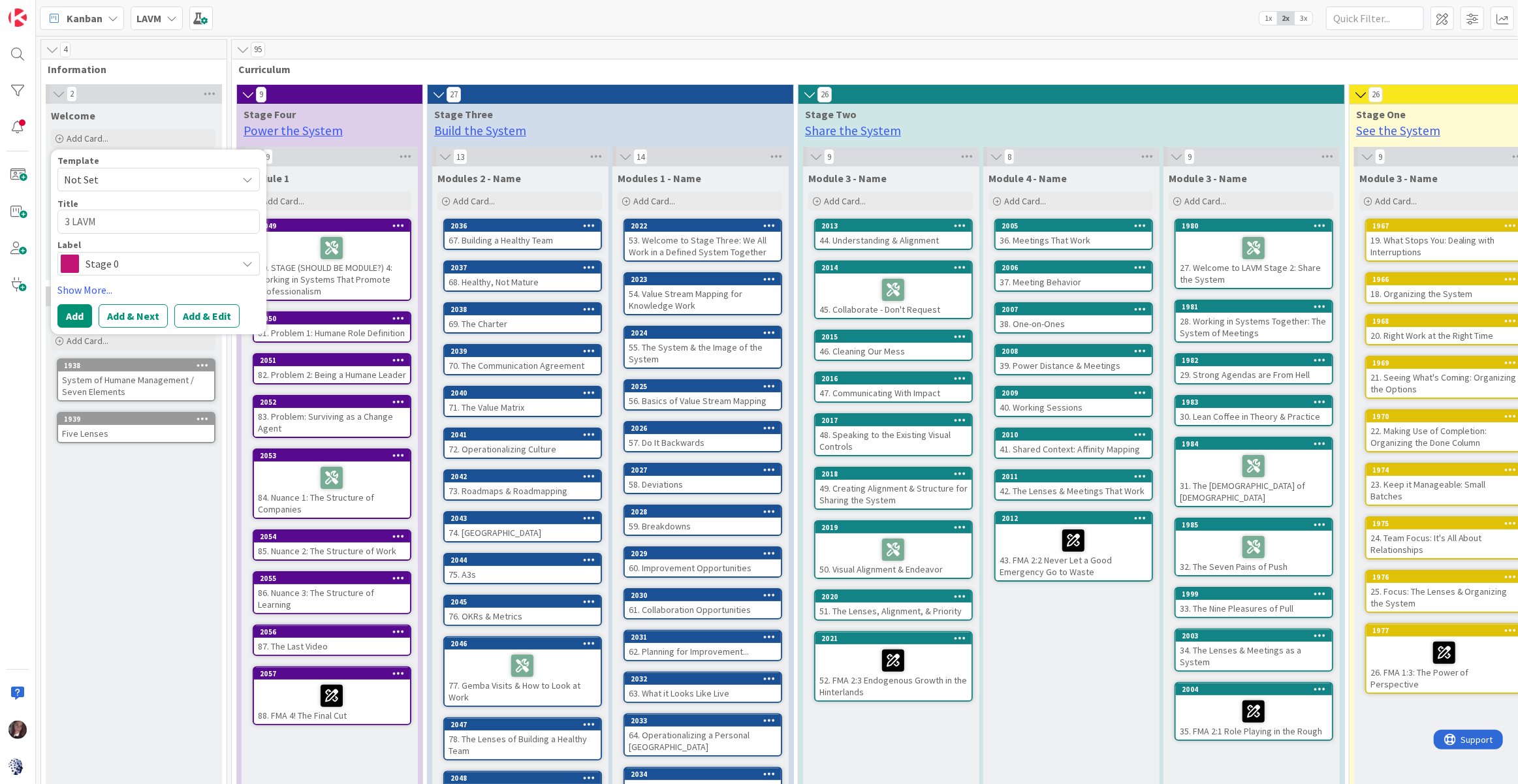
type textarea "3 LAVM L"
type textarea "x"
type textarea "3 LAVM La"
type textarea "x"
type textarea "3 LAVM Lab"
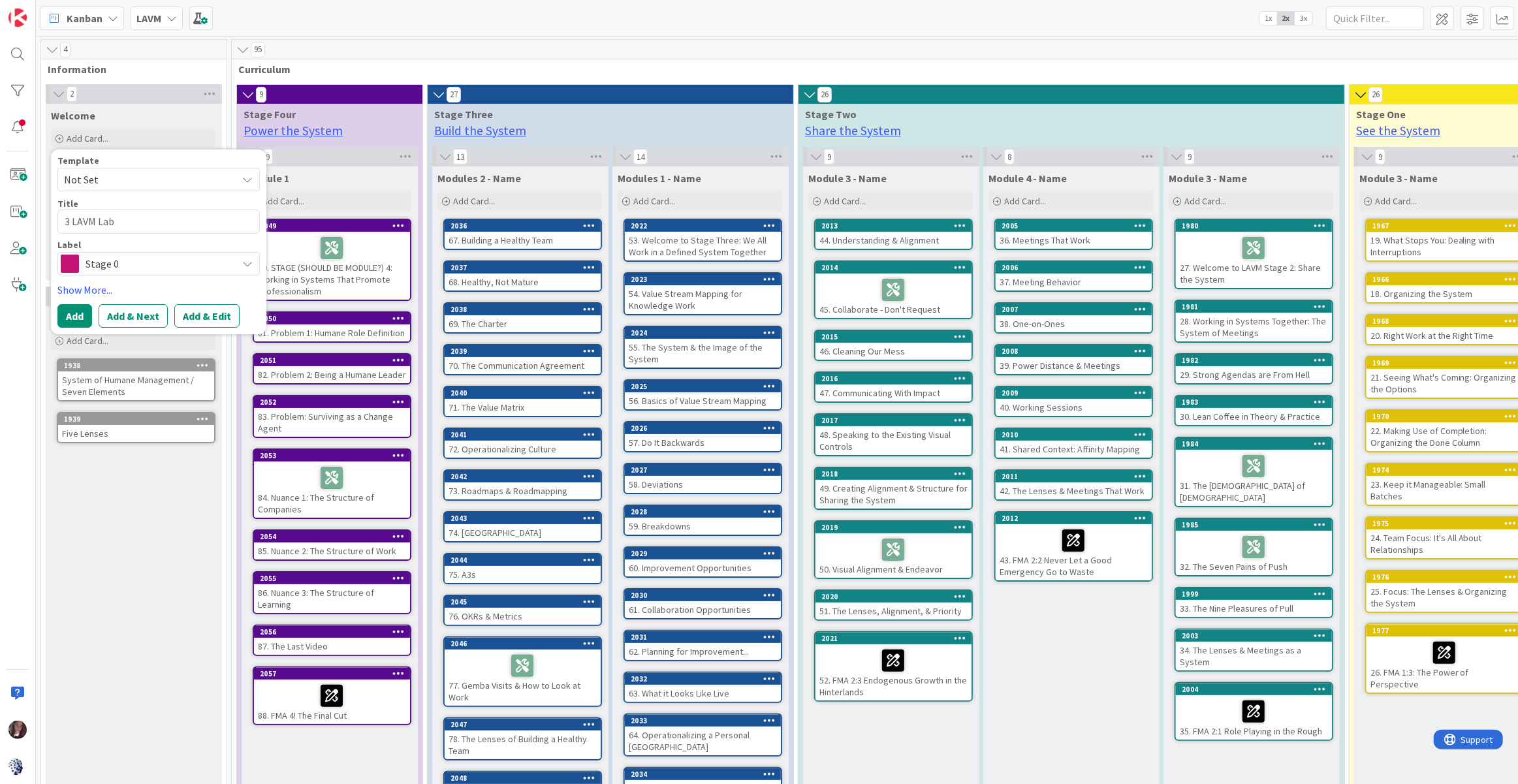
click at [68, 225] on textarea "3 LAVM Lab" at bounding box center [159, 221] width 203 height 24
type textarea "x"
type textarea "3. LAVM Lab"
click at [67, 316] on button "Add" at bounding box center [75, 316] width 34 height 24
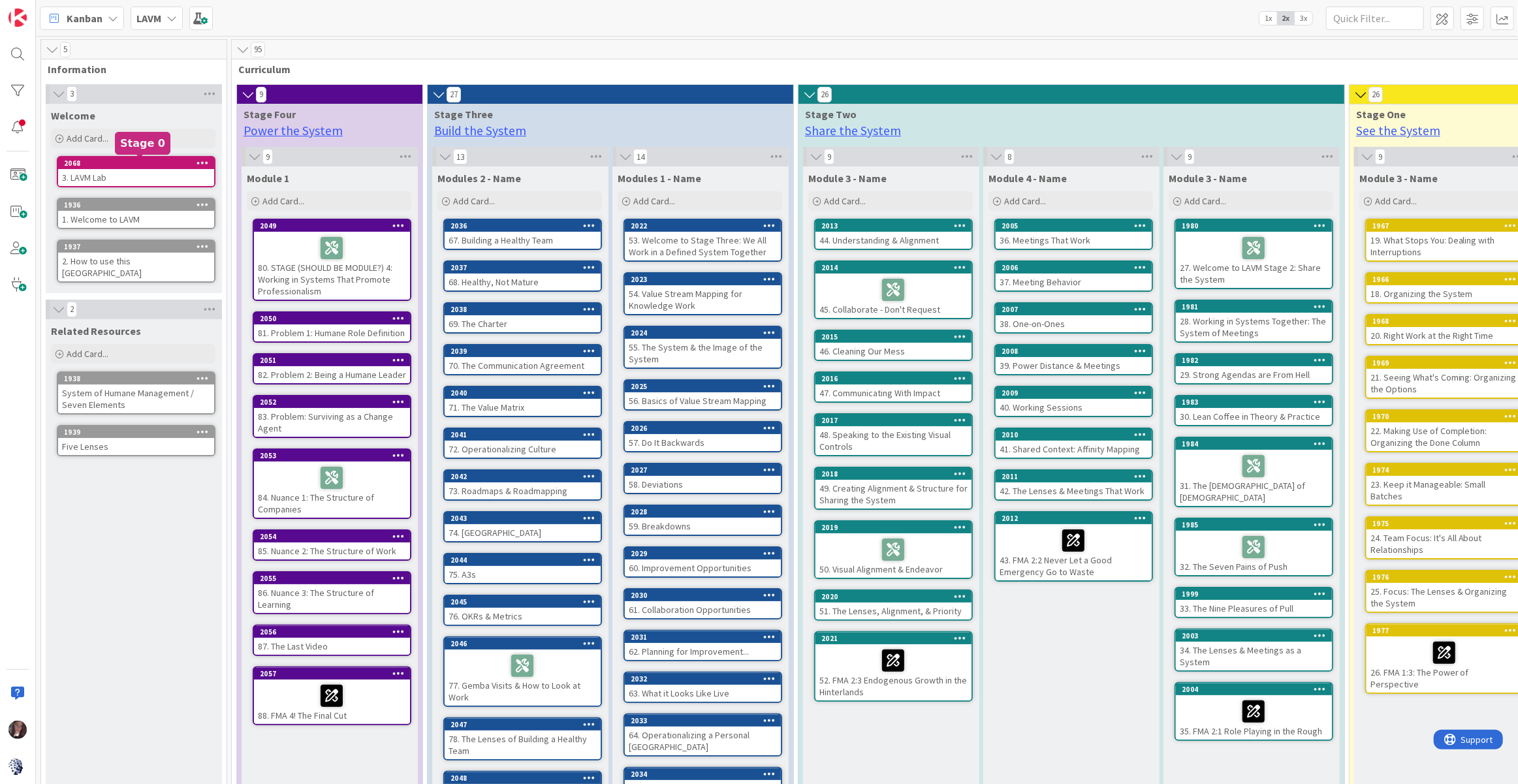
click at [107, 163] on div "2068" at bounding box center [139, 163] width 150 height 9
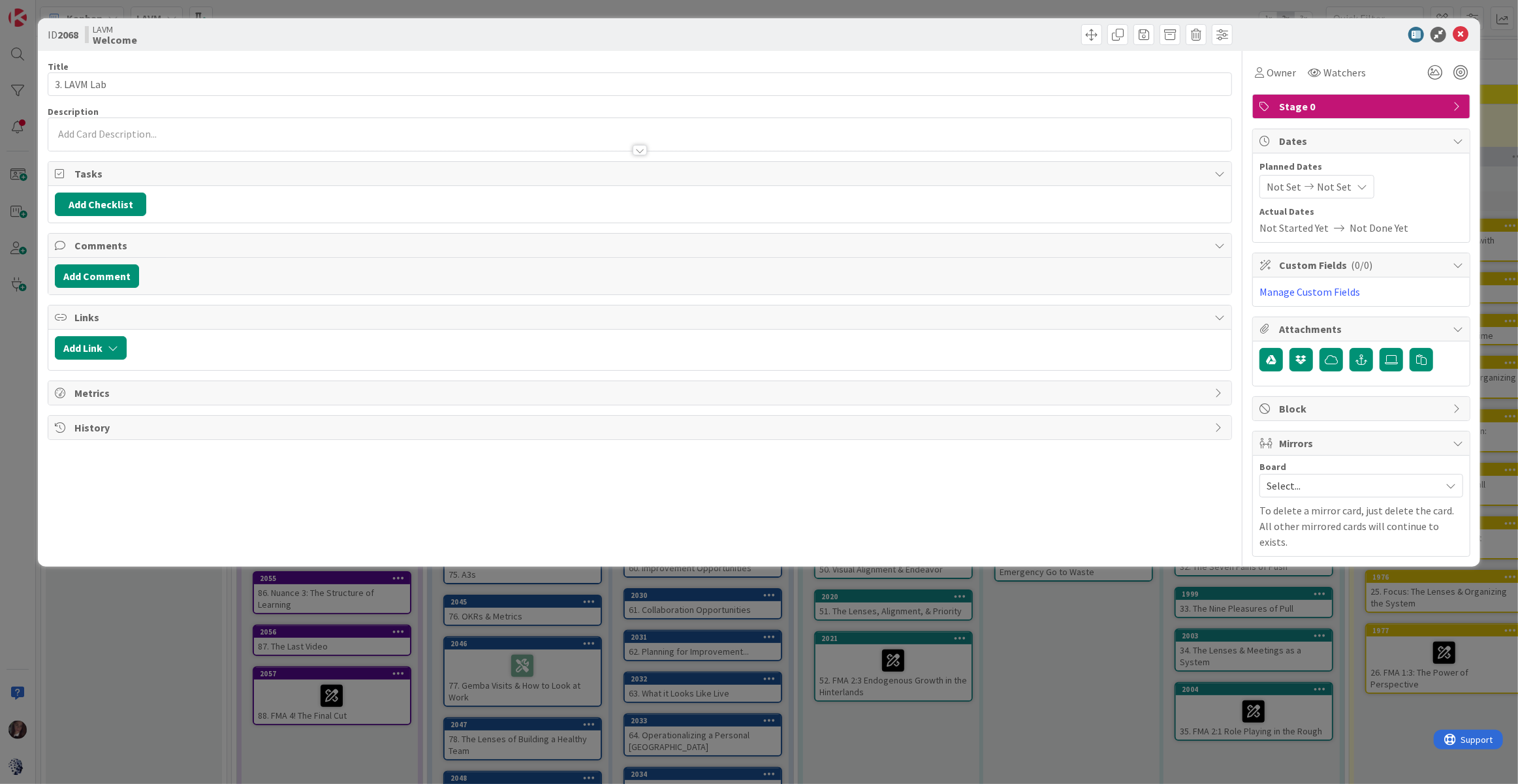
click at [1332, 107] on span "Stage 0" at bounding box center [1362, 106] width 167 height 15
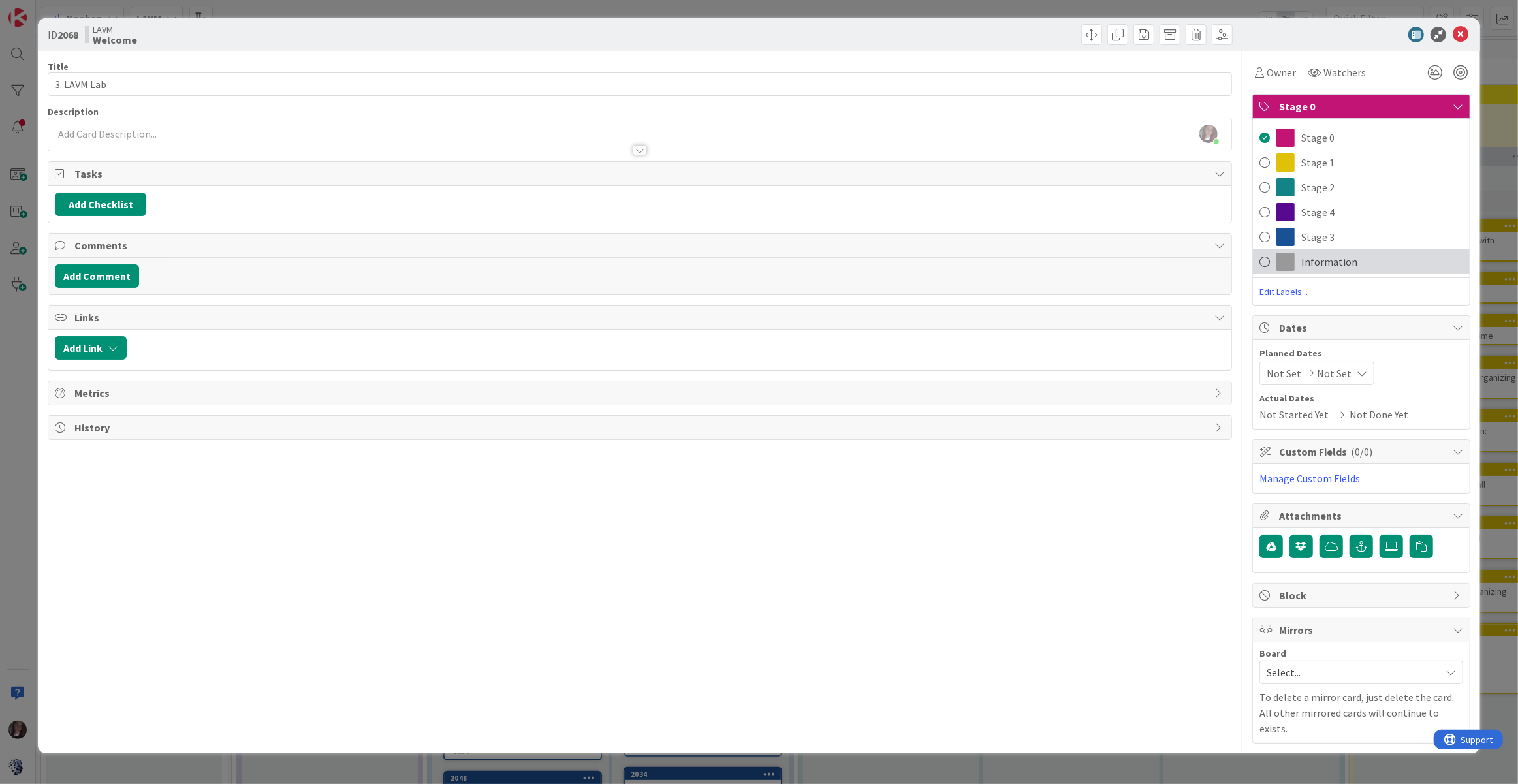
click at [1266, 261] on span at bounding box center [1265, 262] width 11 height 20
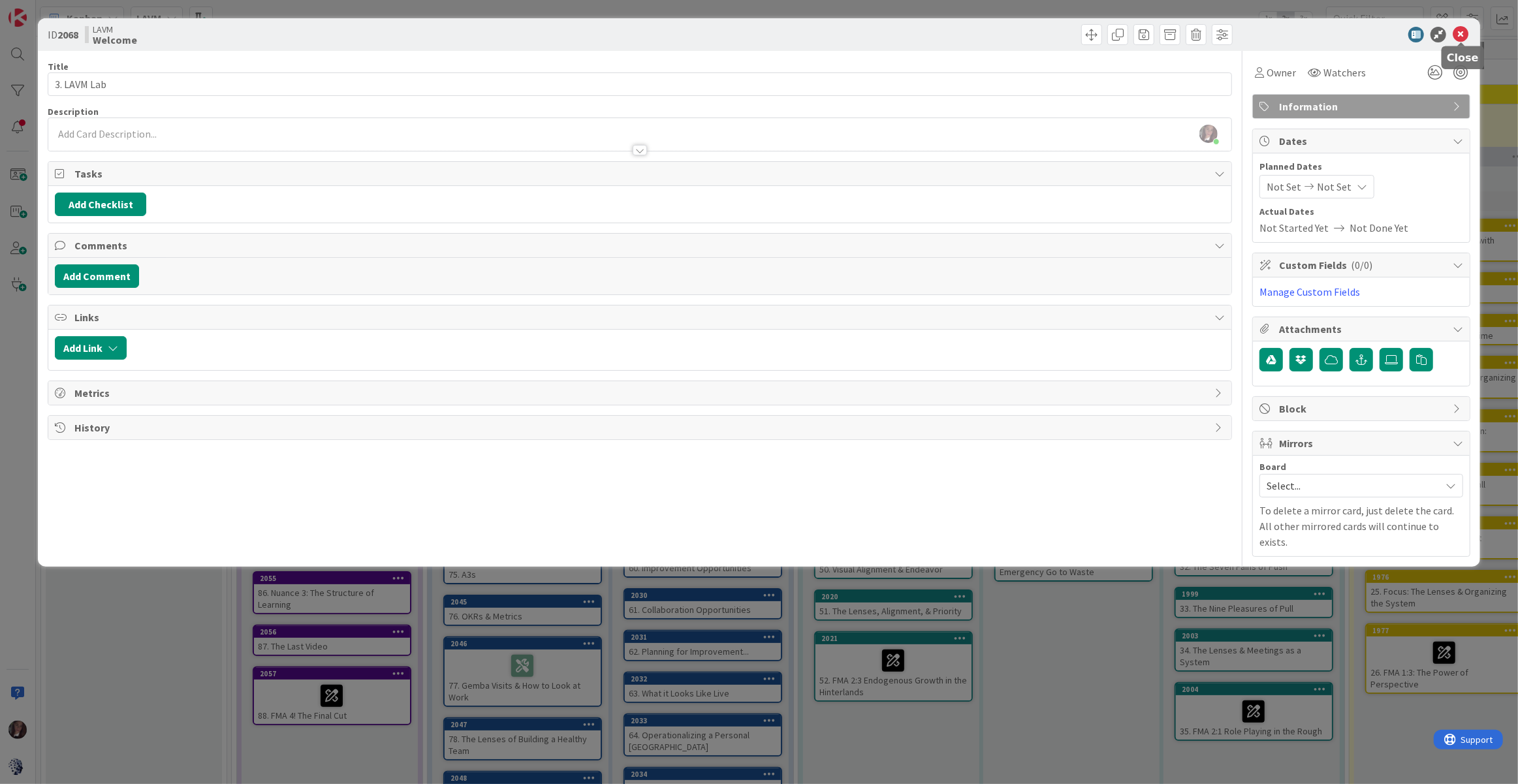
click at [1407, 32] on icon at bounding box center [1460, 34] width 15 height 15
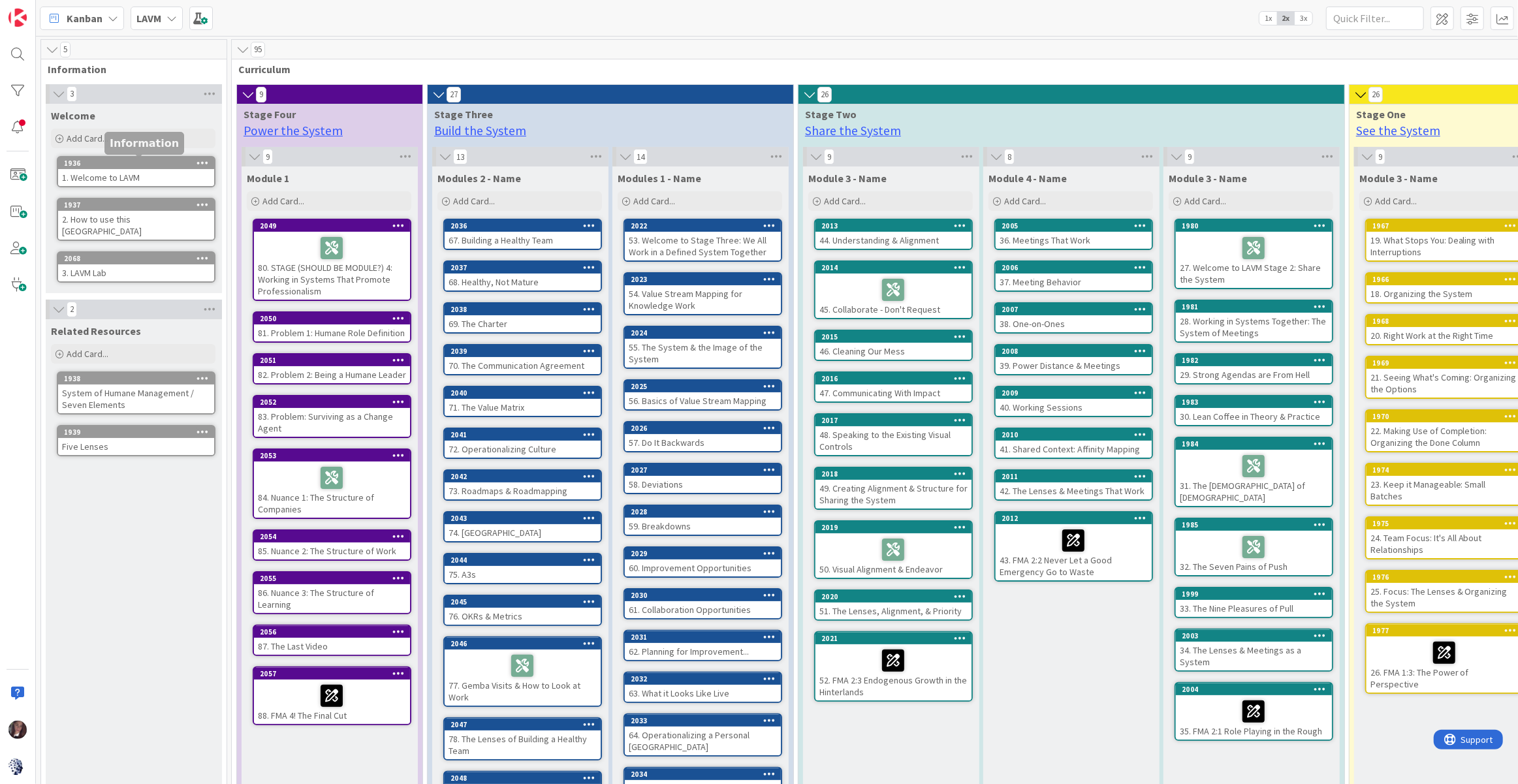
scroll to position [0, 2]
